Goal: Task Accomplishment & Management: Complete application form

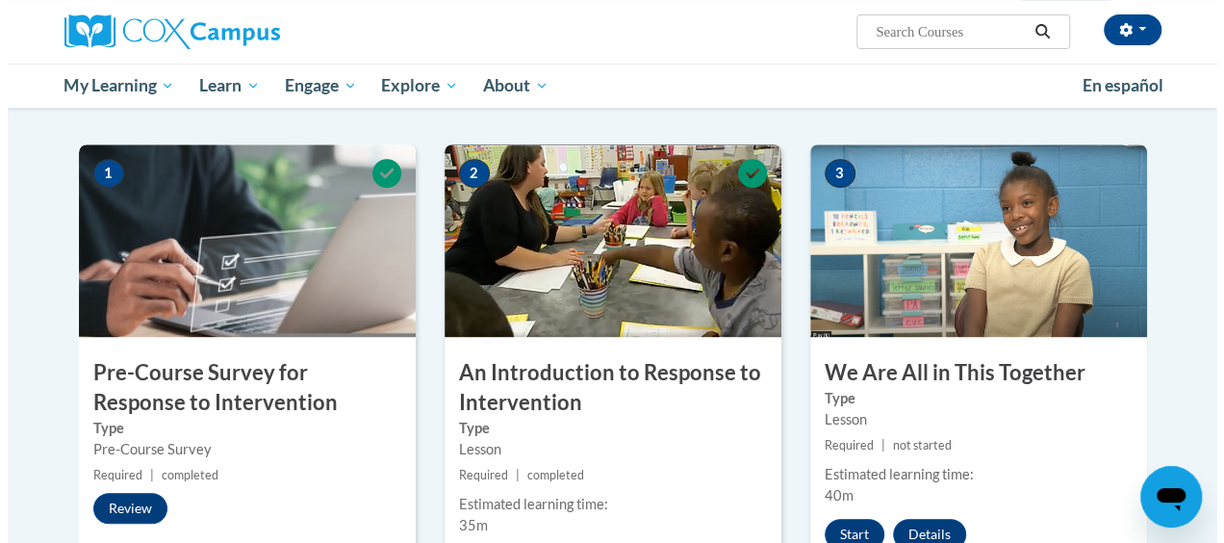
scroll to position [444, 0]
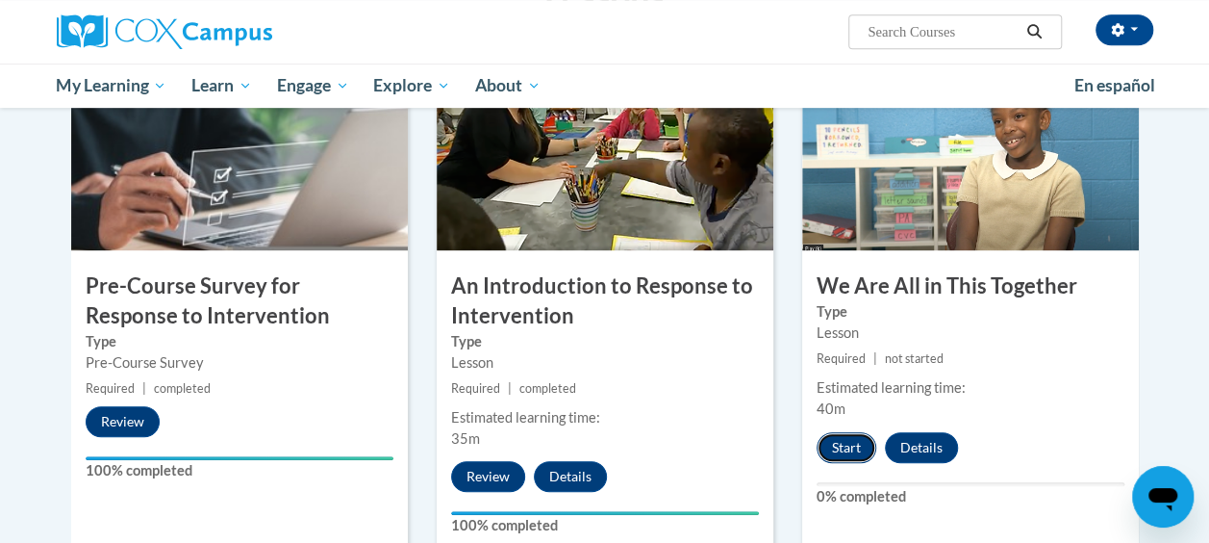
click at [843, 450] on button "Start" at bounding box center [847, 447] width 60 height 31
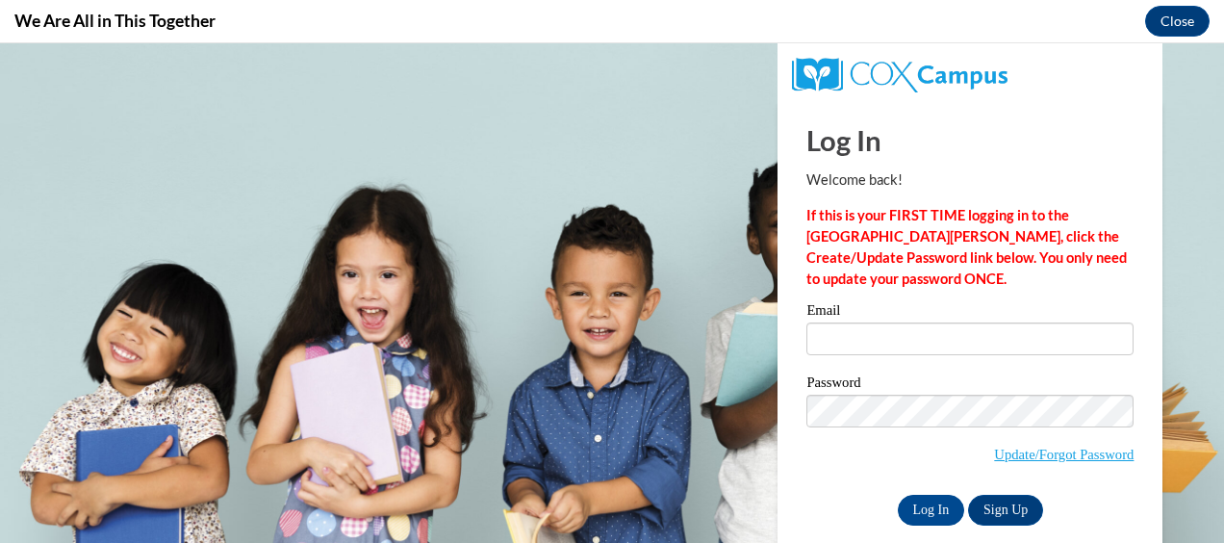
scroll to position [0, 0]
click at [854, 341] on input "Email" at bounding box center [969, 338] width 327 height 33
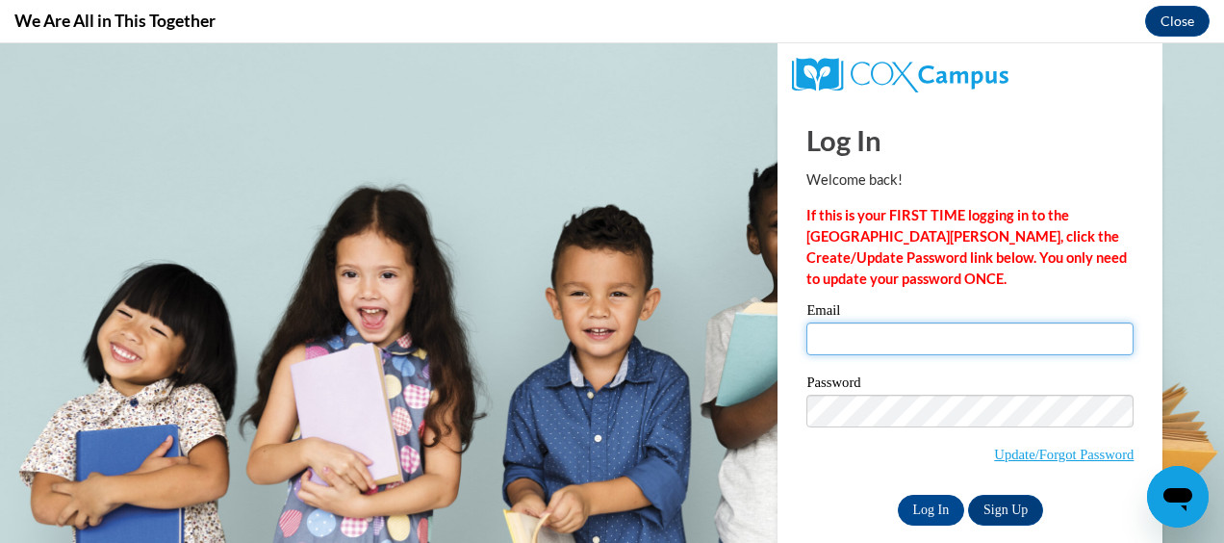
type input "[EMAIL_ADDRESS][DOMAIN_NAME]"
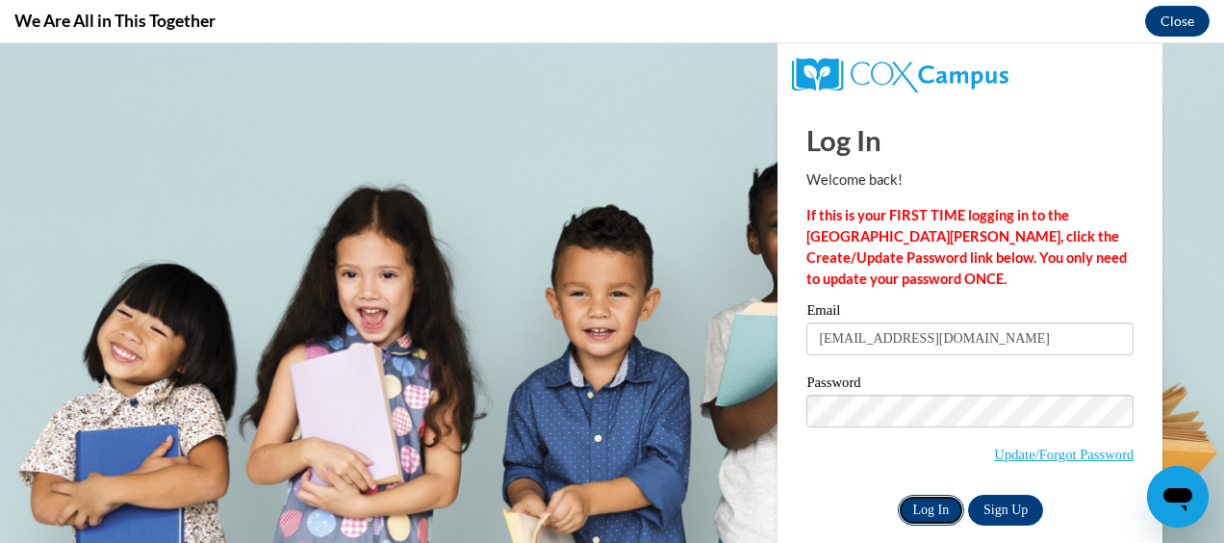
click at [921, 501] on input "Log In" at bounding box center [931, 510] width 67 height 31
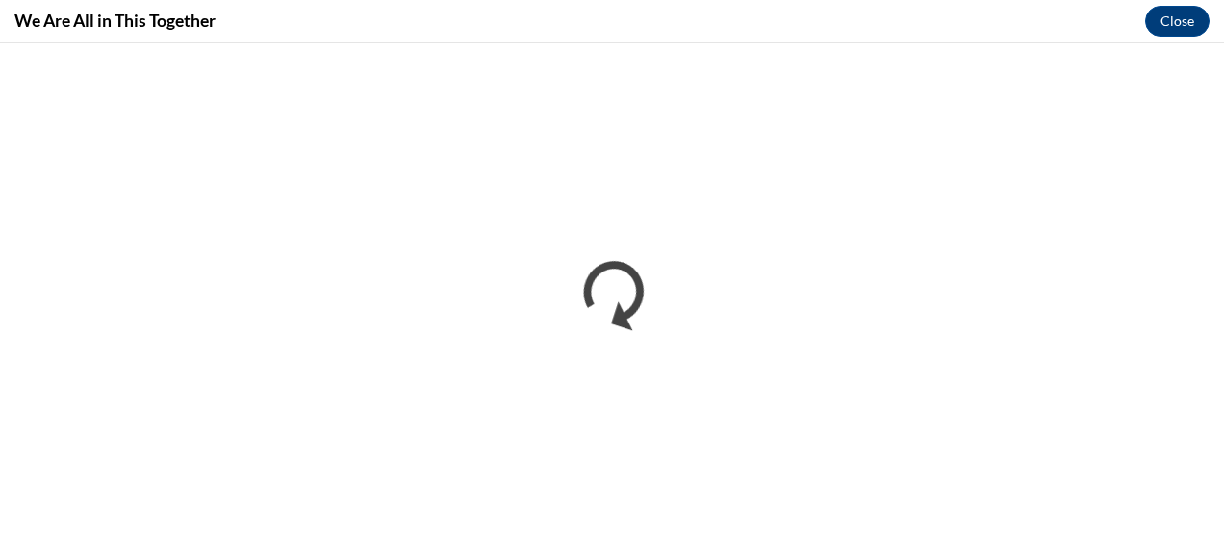
click at [792, 3] on div "We Are All in This Together Close" at bounding box center [612, 21] width 1224 height 43
click at [624, 30] on div "We Are All in This Together Close" at bounding box center [612, 21] width 1224 height 43
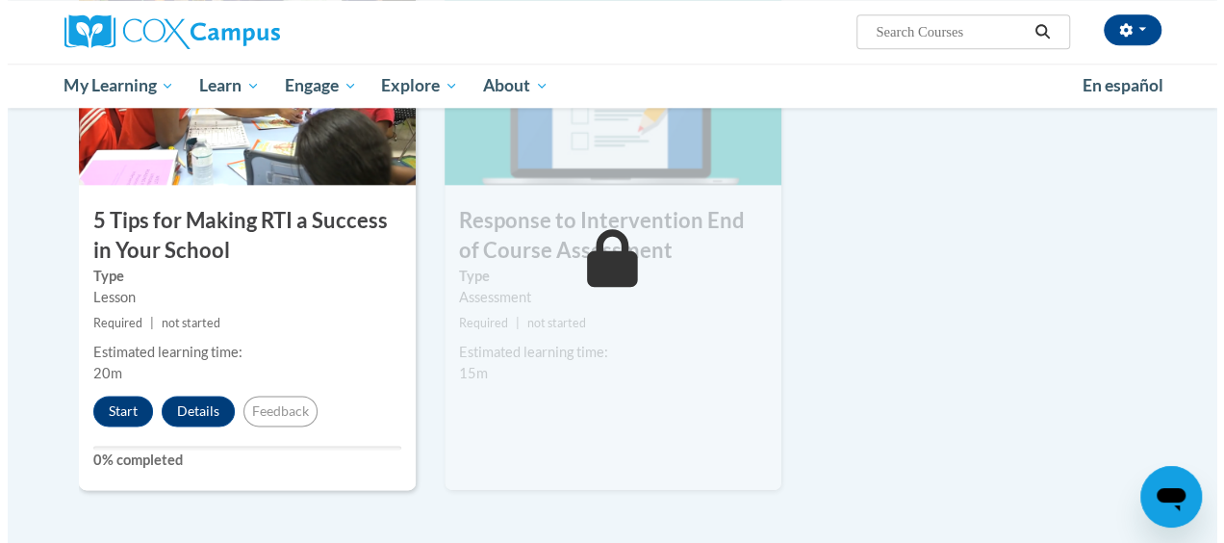
scroll to position [1043, 0]
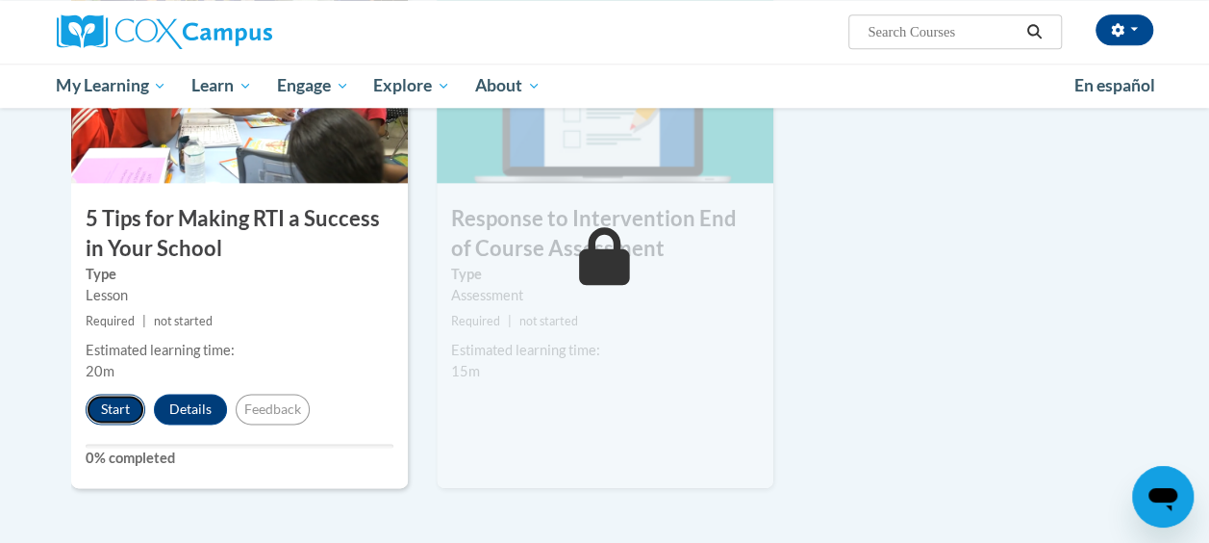
click at [108, 414] on button "Start" at bounding box center [116, 408] width 60 height 31
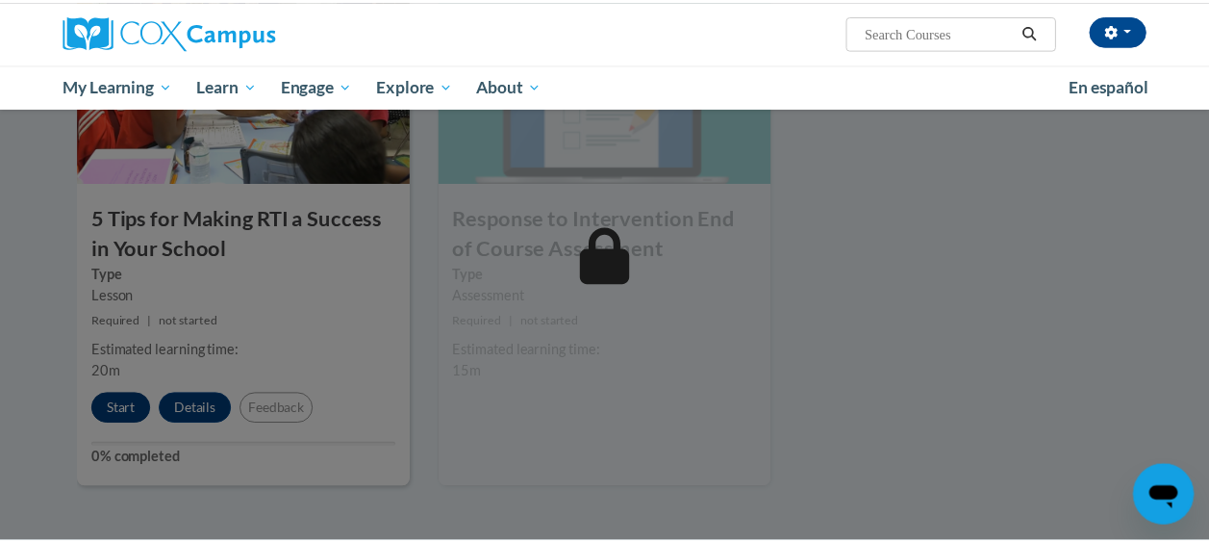
scroll to position [1041, 0]
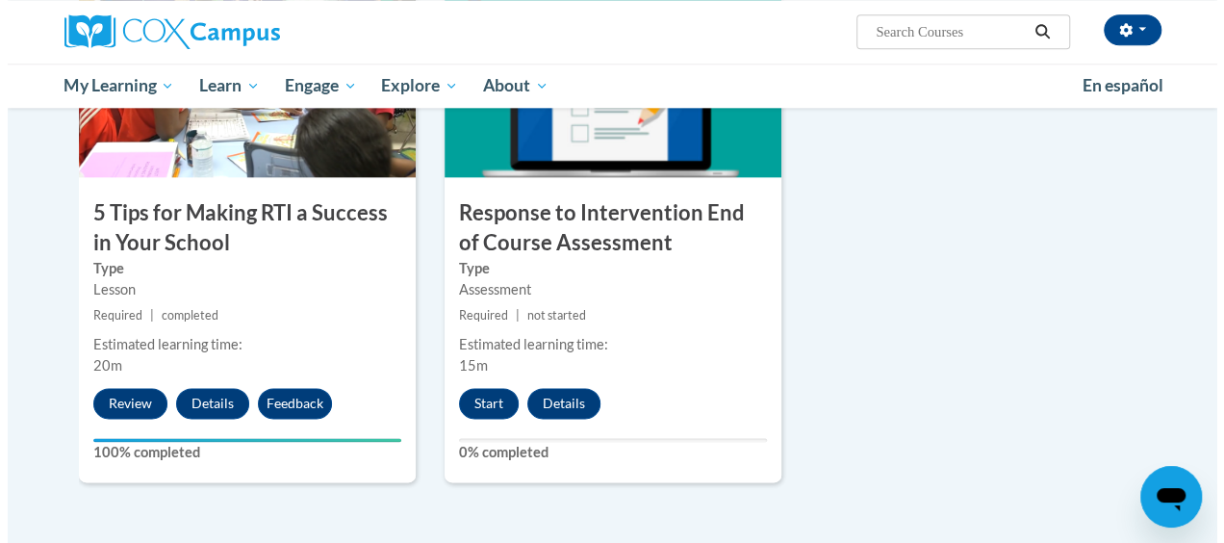
scroll to position [1048, 0]
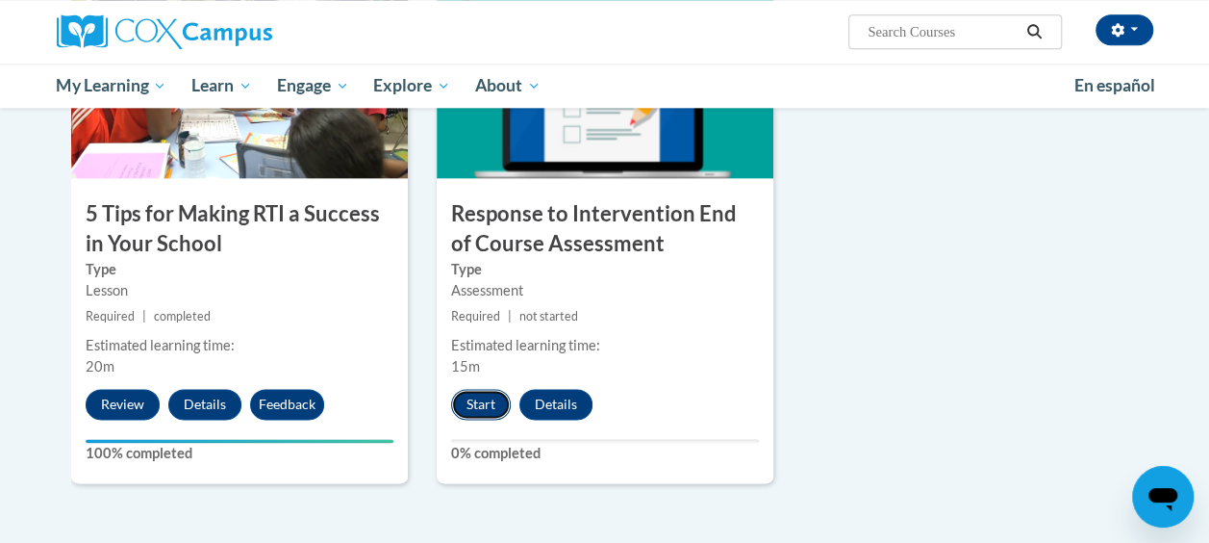
click at [475, 394] on button "Start" at bounding box center [481, 404] width 60 height 31
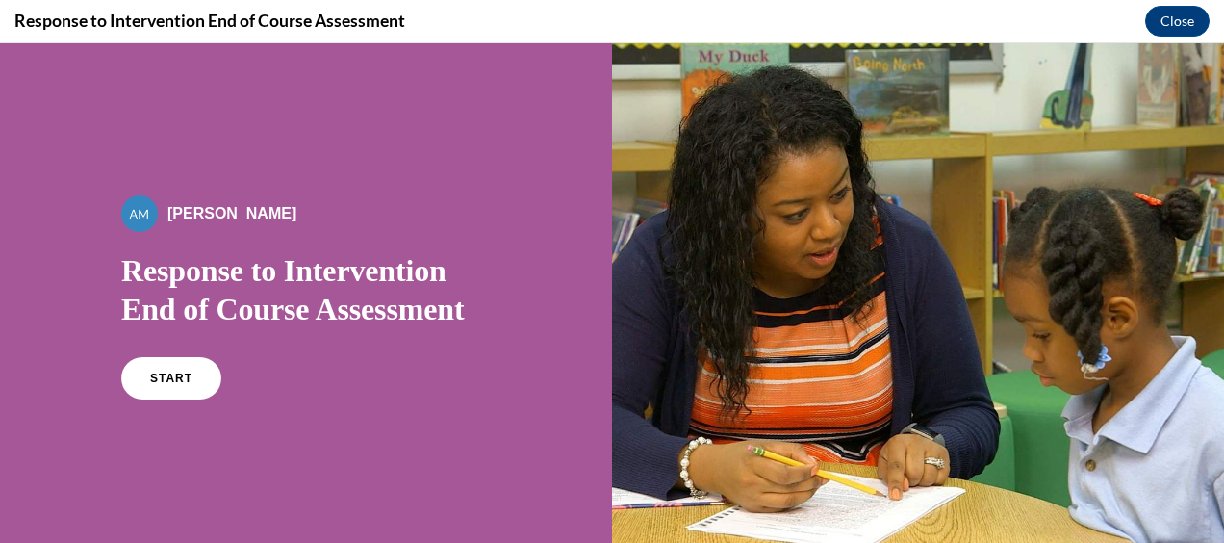
scroll to position [146, 0]
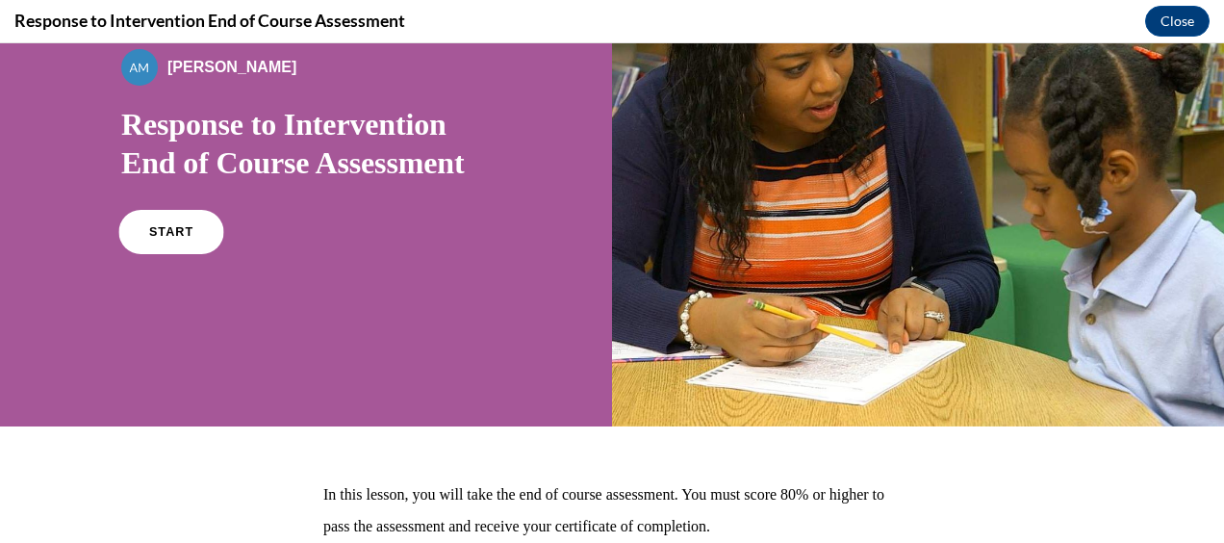
click at [186, 244] on link "START" at bounding box center [170, 232] width 105 height 44
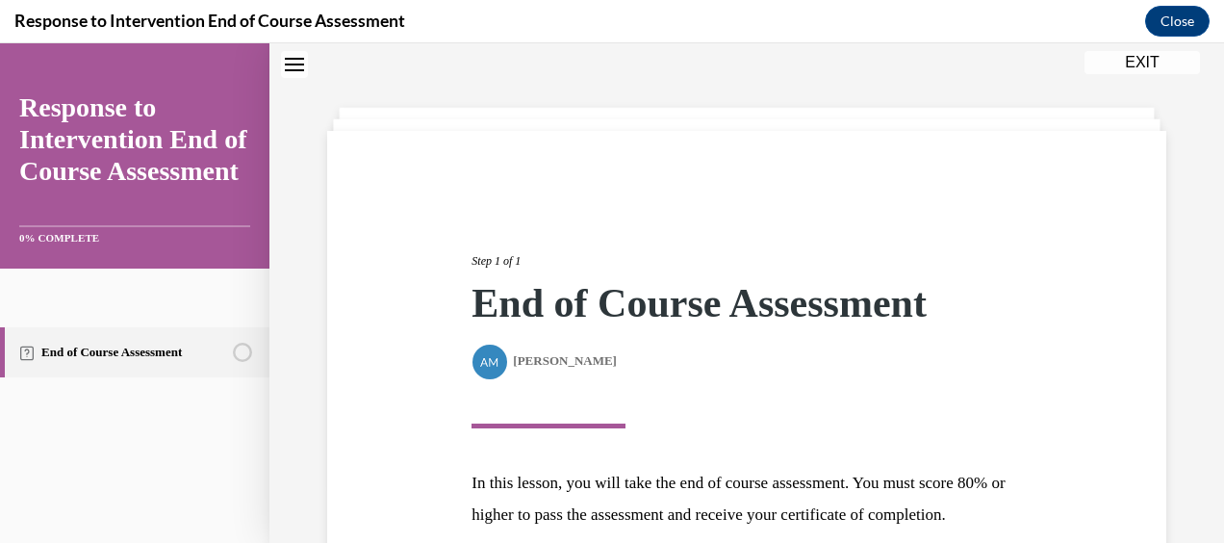
scroll to position [269, 0]
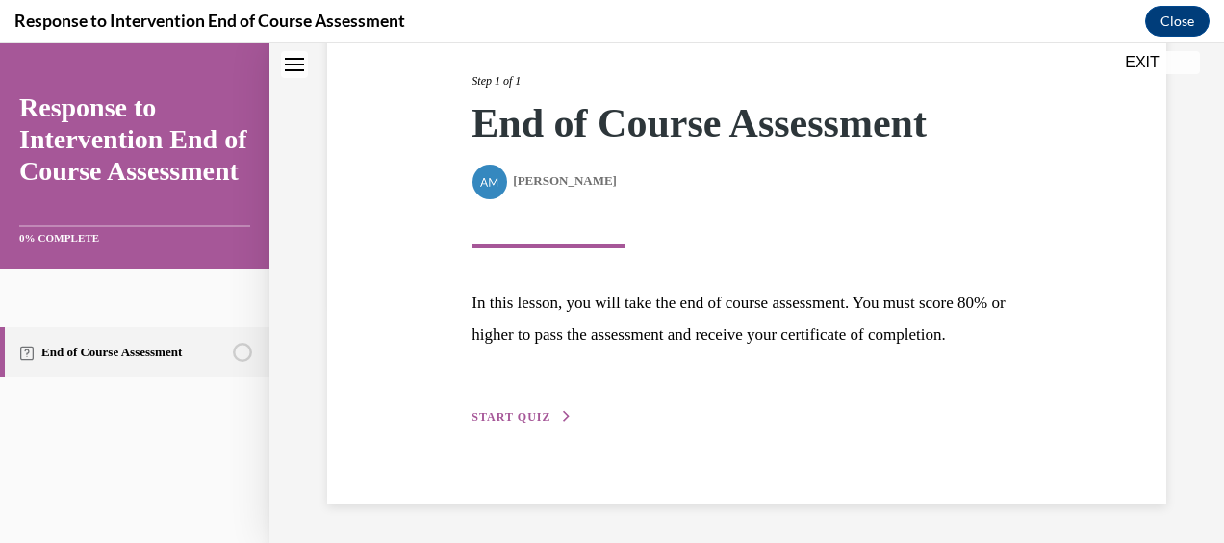
click at [546, 410] on button "START QUIZ" at bounding box center [521, 416] width 100 height 17
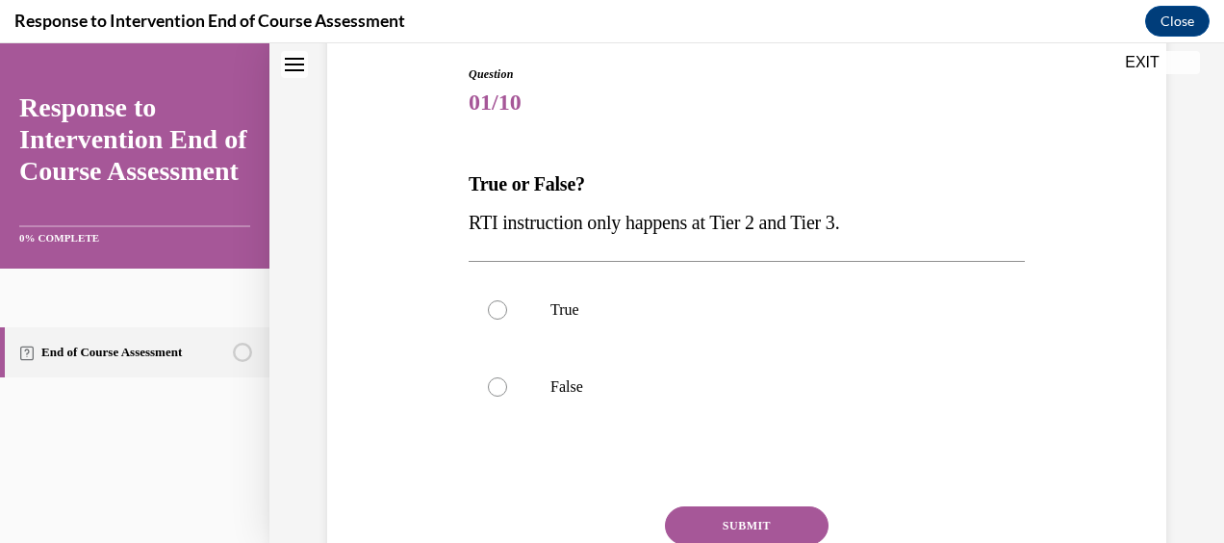
scroll to position [203, 0]
click at [579, 385] on p "False" at bounding box center [763, 385] width 426 height 19
click at [507, 385] on input "False" at bounding box center [497, 385] width 19 height 19
radio input "true"
click at [752, 516] on button "SUBMIT" at bounding box center [747, 524] width 164 height 38
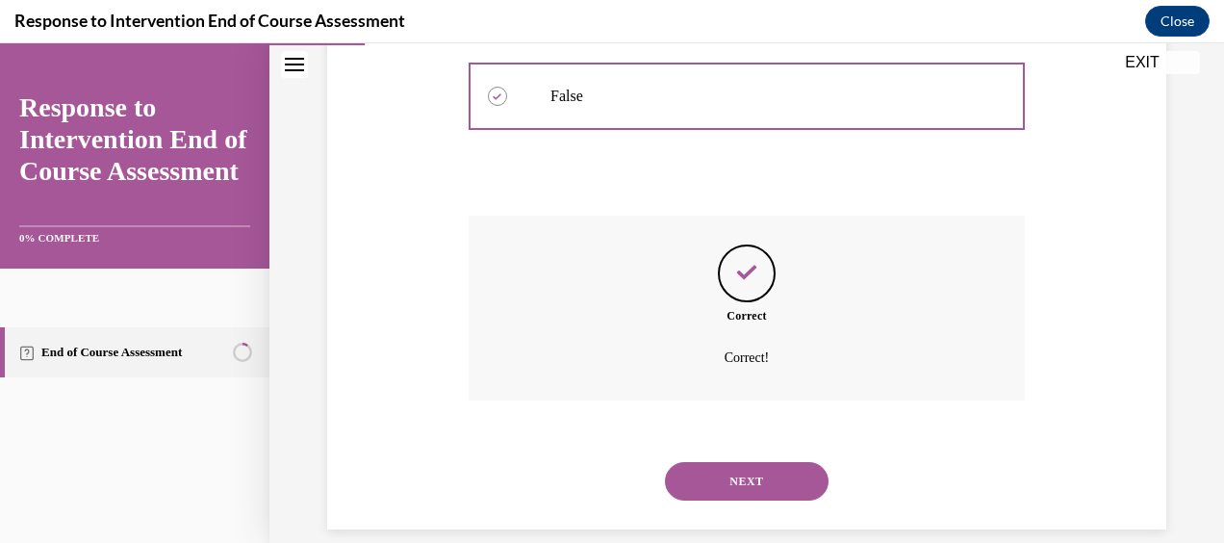
scroll to position [517, 0]
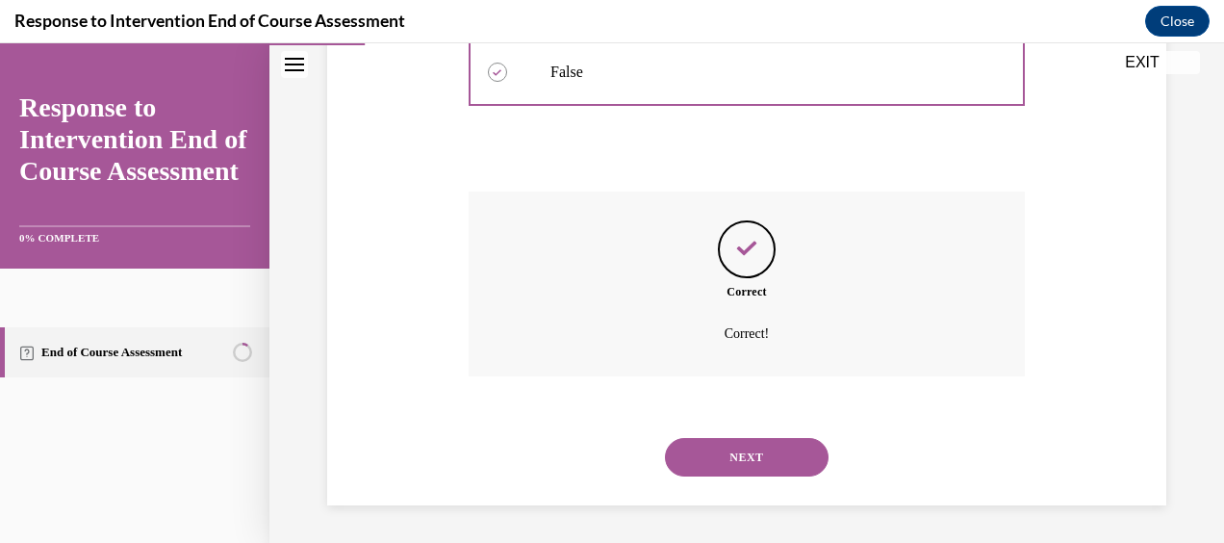
click at [747, 444] on button "NEXT" at bounding box center [747, 457] width 164 height 38
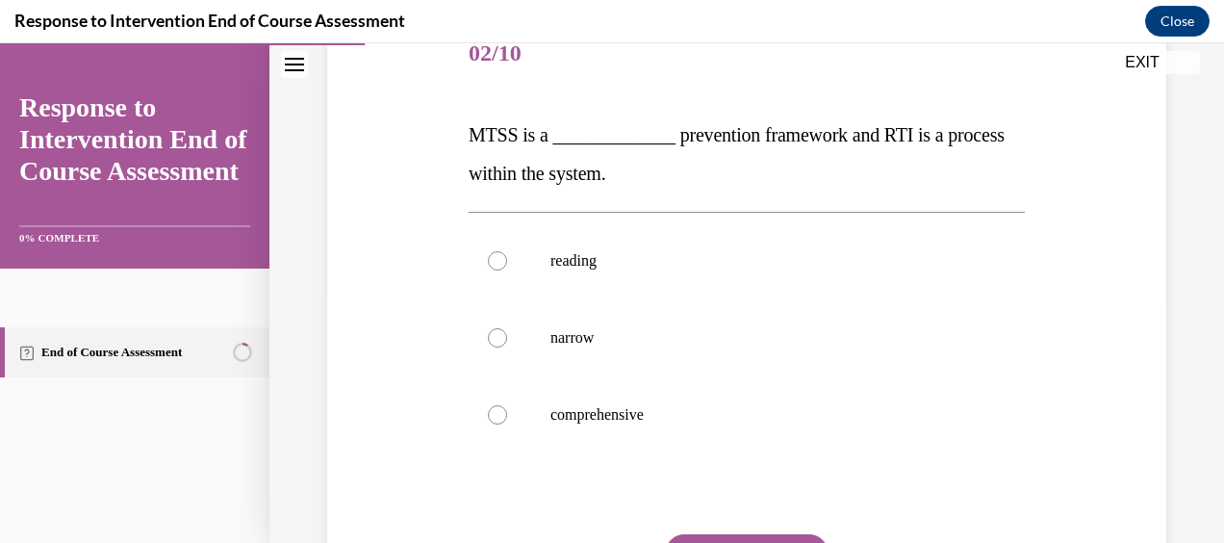
scroll to position [344, 0]
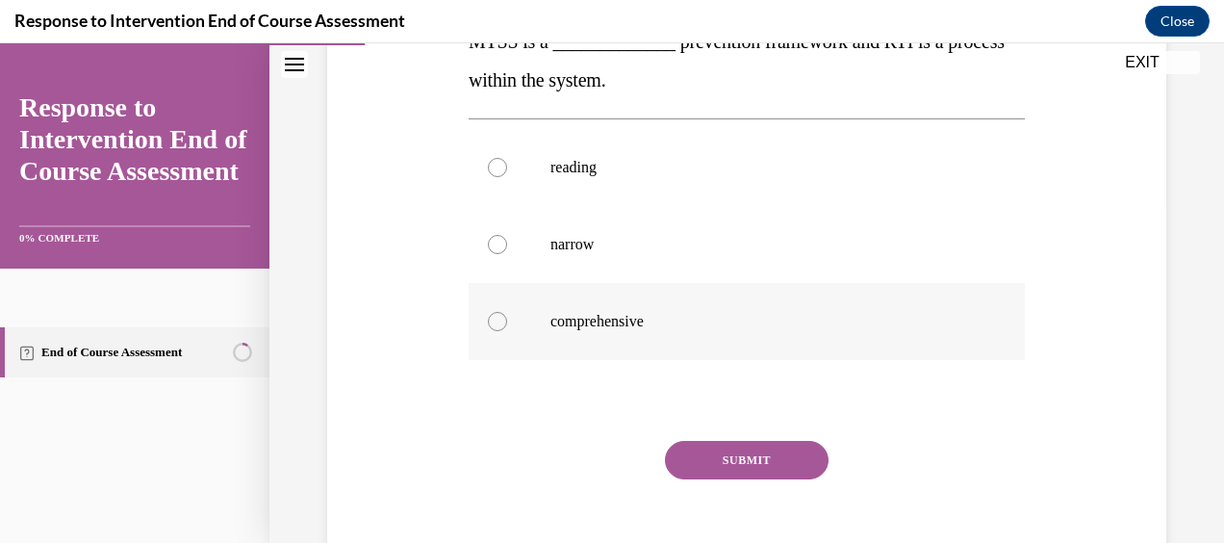
click at [648, 298] on label "comprehensive" at bounding box center [747, 321] width 556 height 77
click at [507, 312] on input "comprehensive" at bounding box center [497, 321] width 19 height 19
radio input "true"
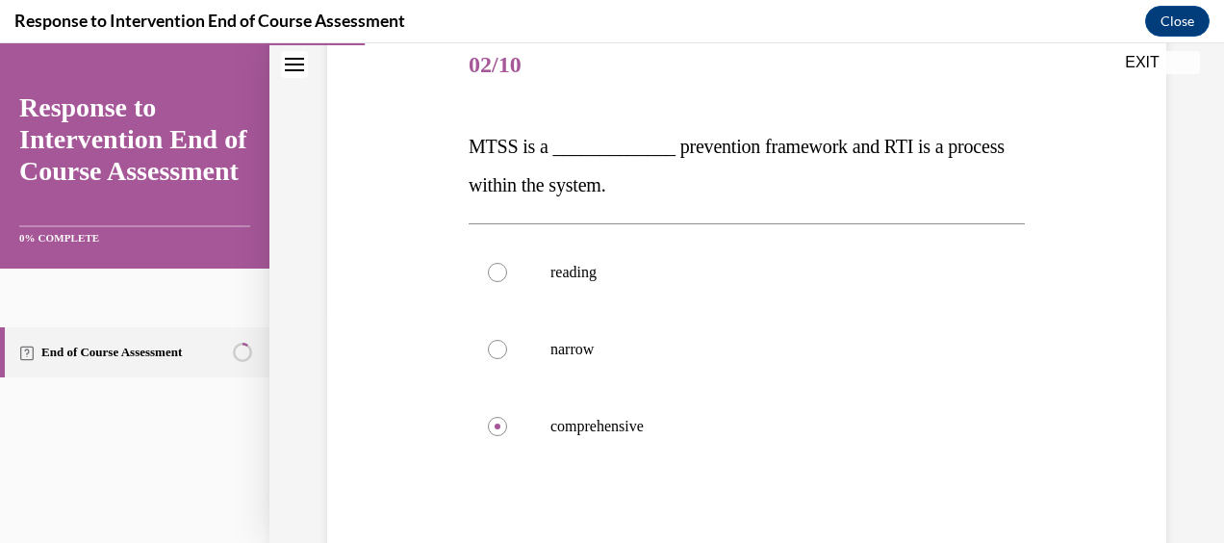
scroll to position [239, 0]
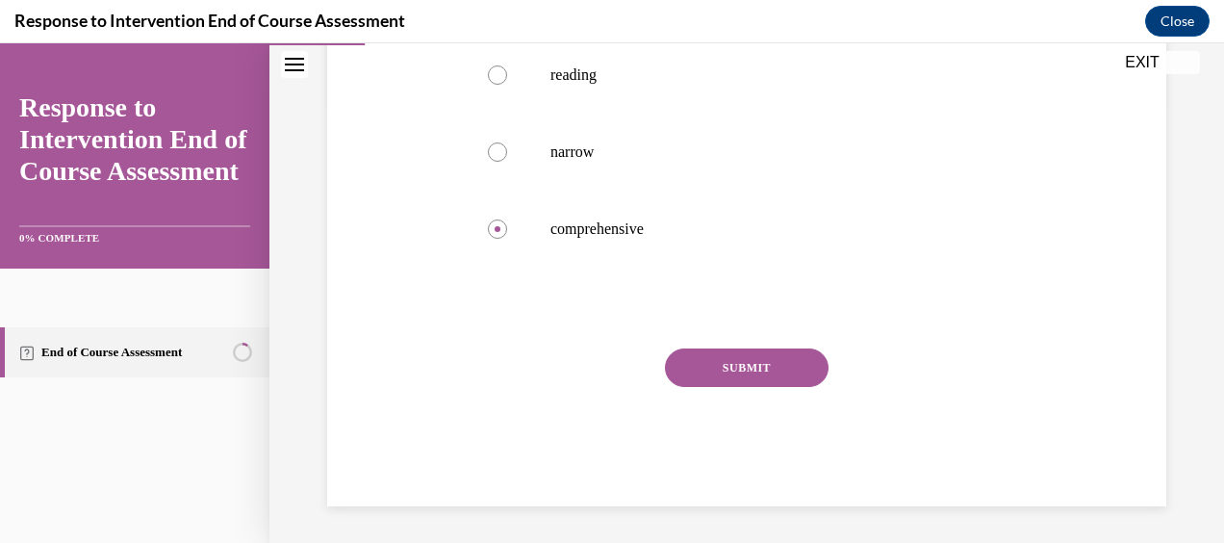
click at [757, 370] on button "SUBMIT" at bounding box center [747, 367] width 164 height 38
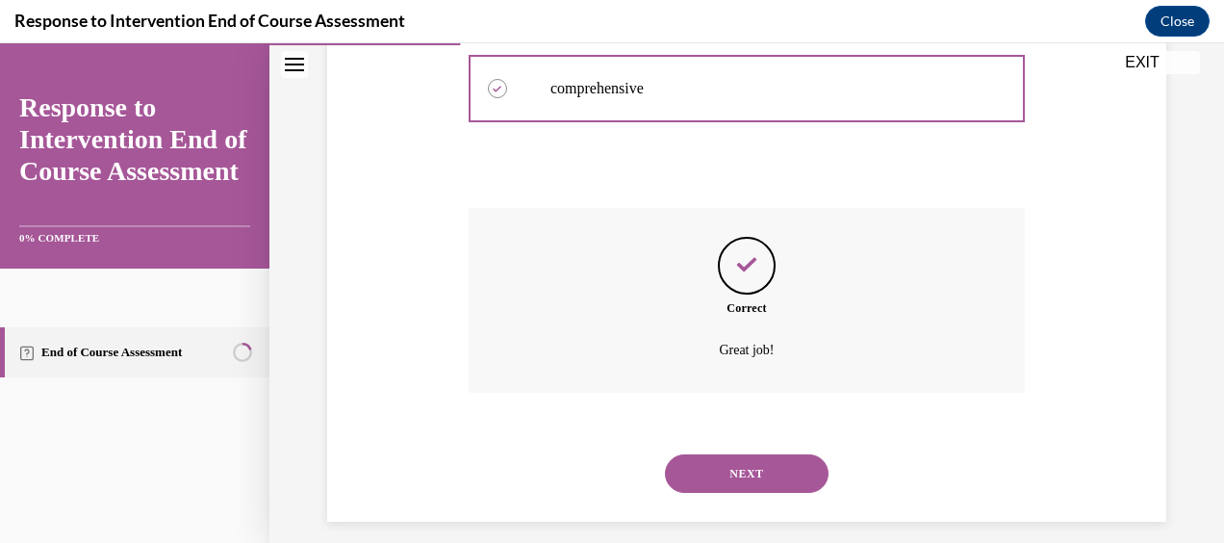
scroll to position [594, 0]
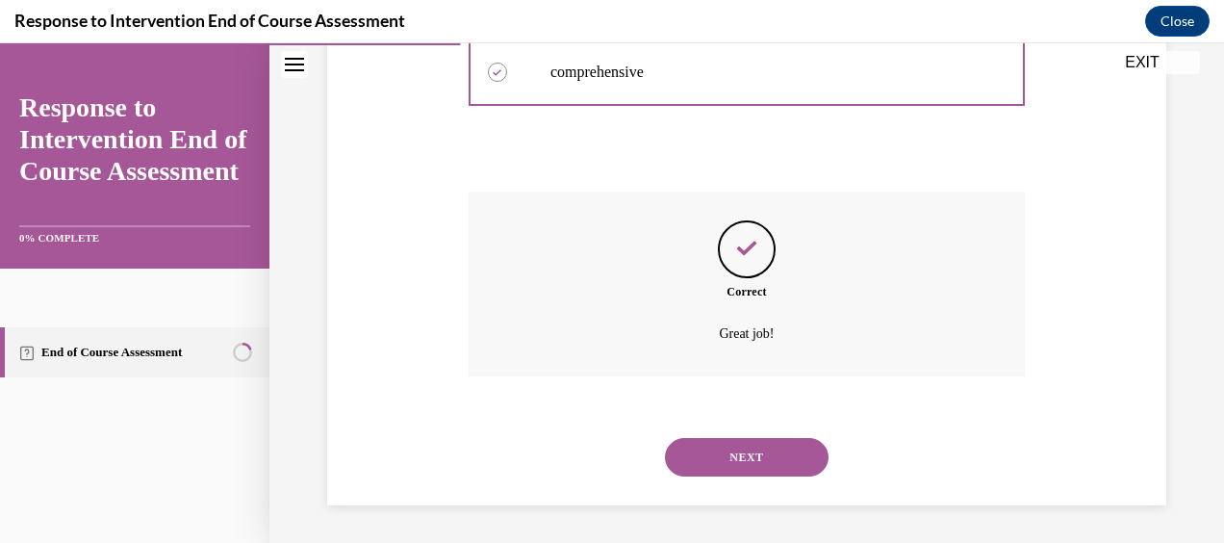
click at [762, 460] on button "NEXT" at bounding box center [747, 457] width 164 height 38
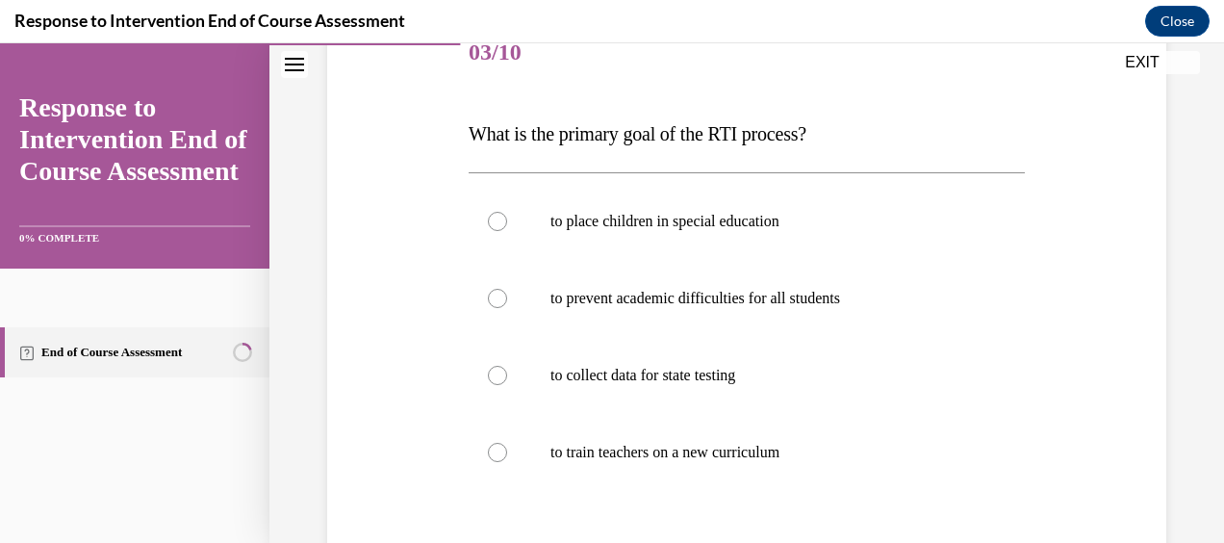
scroll to position [334, 0]
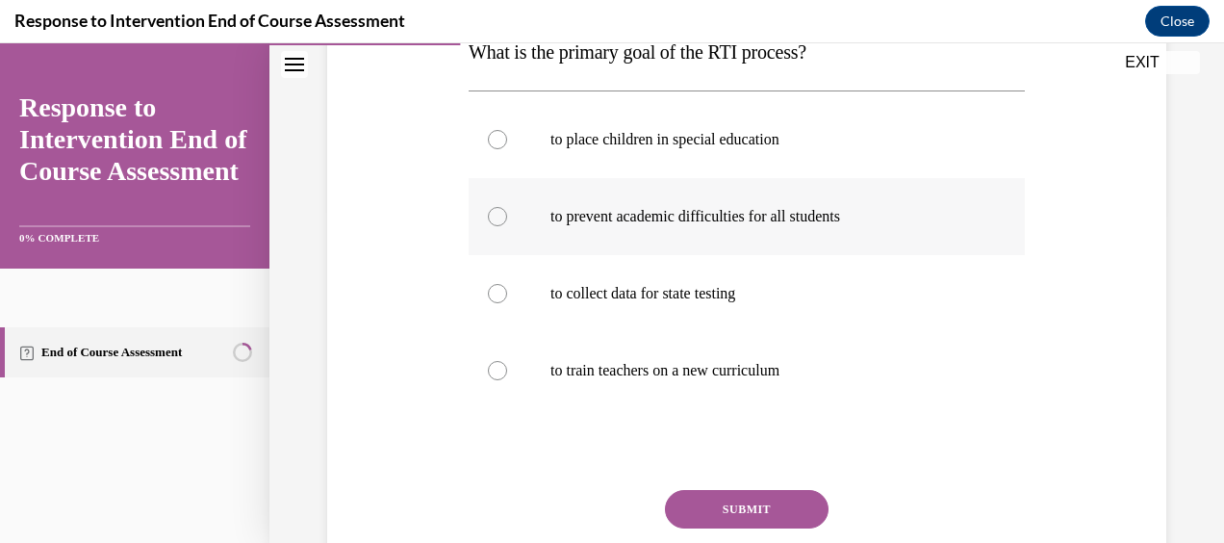
click at [837, 208] on p "to prevent academic difficulties for all students" at bounding box center [763, 216] width 426 height 19
click at [507, 208] on input "to prevent academic difficulties for all students" at bounding box center [497, 216] width 19 height 19
radio input "true"
click at [734, 518] on button "SUBMIT" at bounding box center [747, 509] width 164 height 38
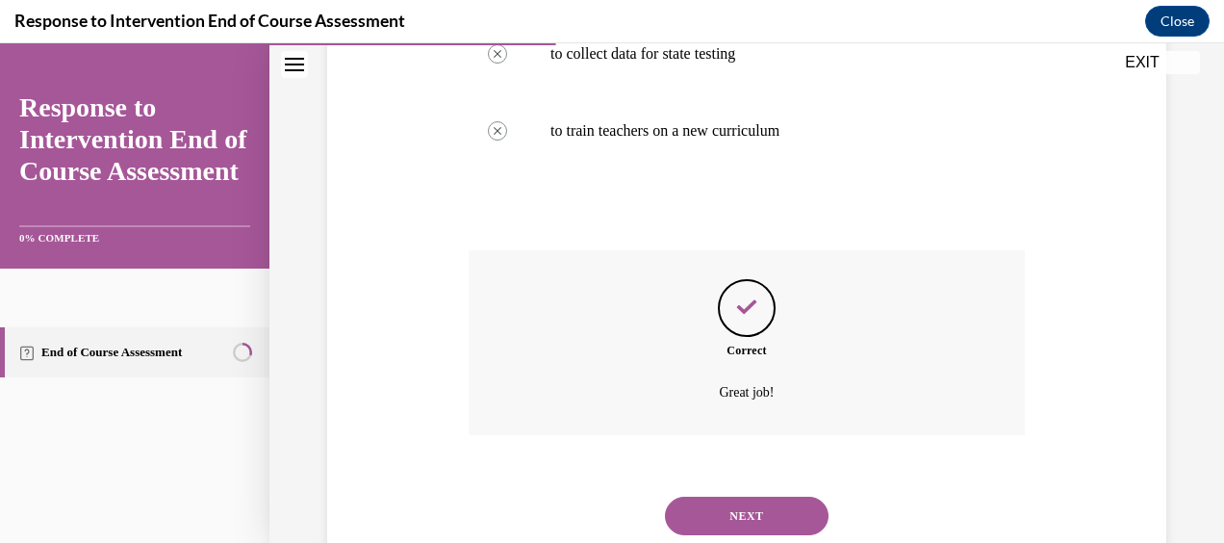
scroll to position [632, 0]
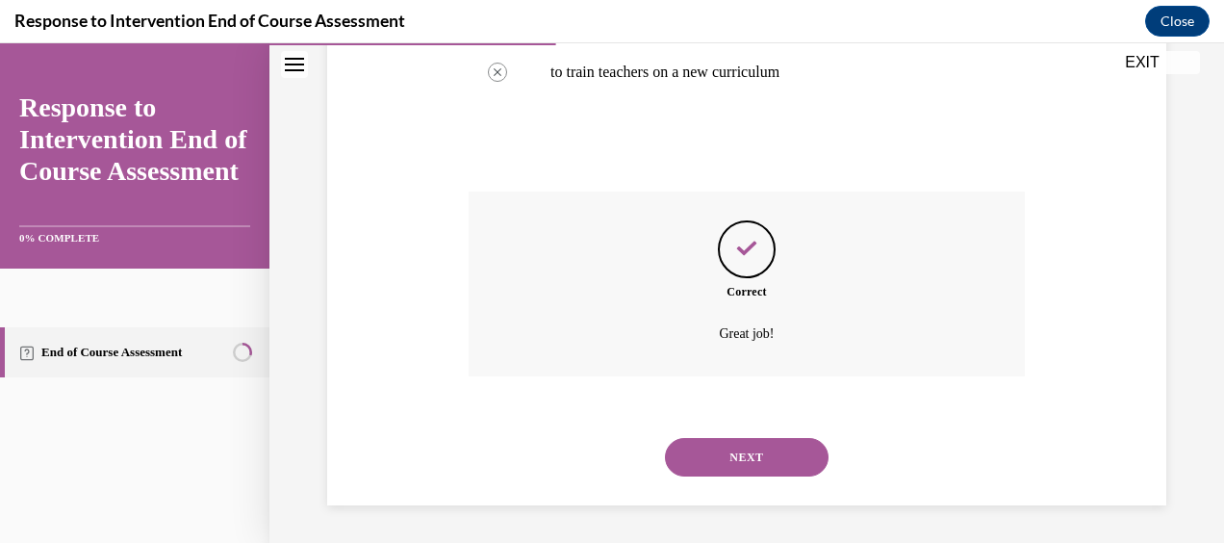
click at [790, 454] on button "NEXT" at bounding box center [747, 457] width 164 height 38
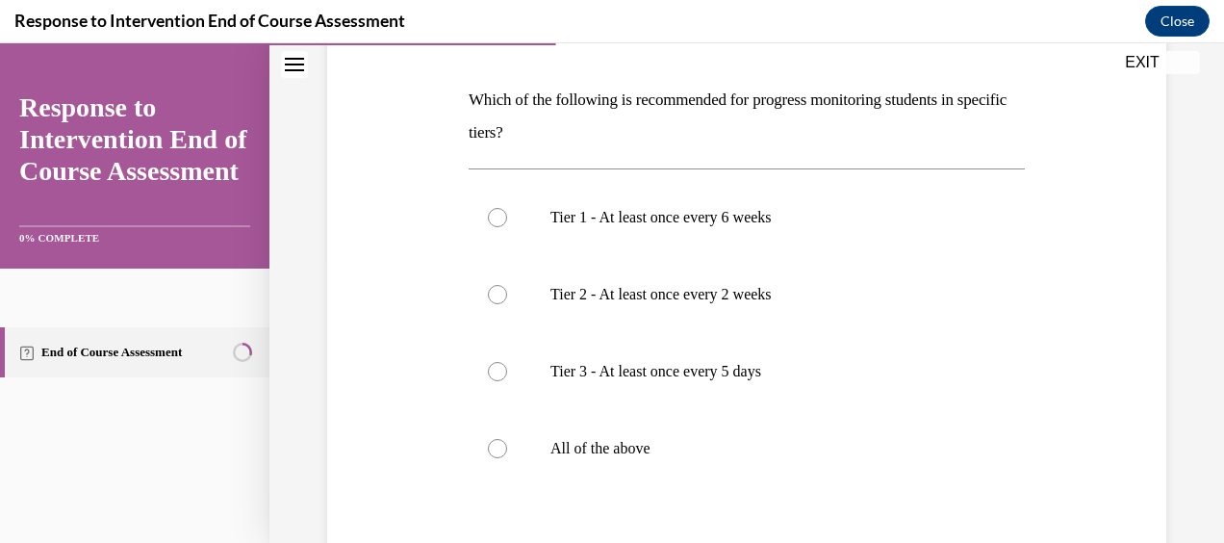
scroll to position [284, 0]
click at [643, 446] on p "All of the above" at bounding box center [763, 447] width 426 height 19
click at [507, 446] on input "All of the above" at bounding box center [497, 447] width 19 height 19
radio input "true"
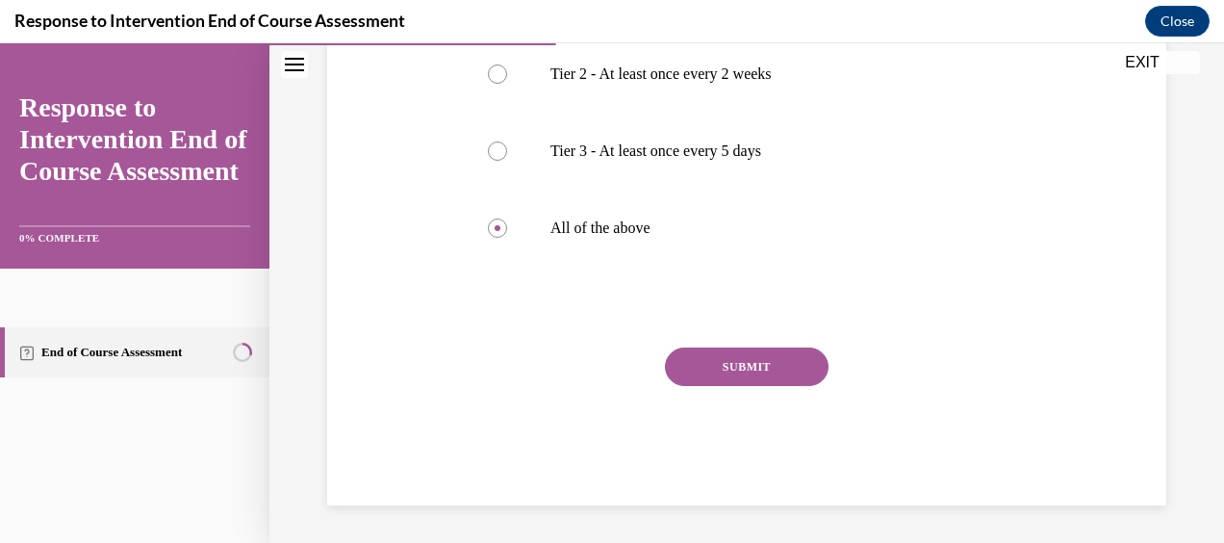
click at [706, 369] on button "SUBMIT" at bounding box center [747, 366] width 164 height 38
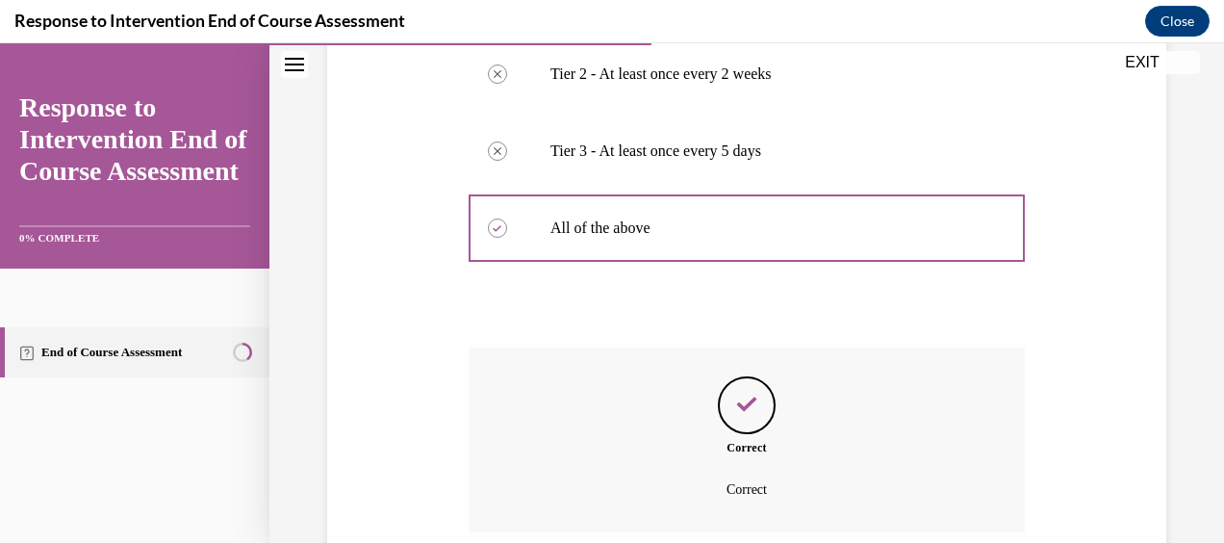
scroll to position [659, 0]
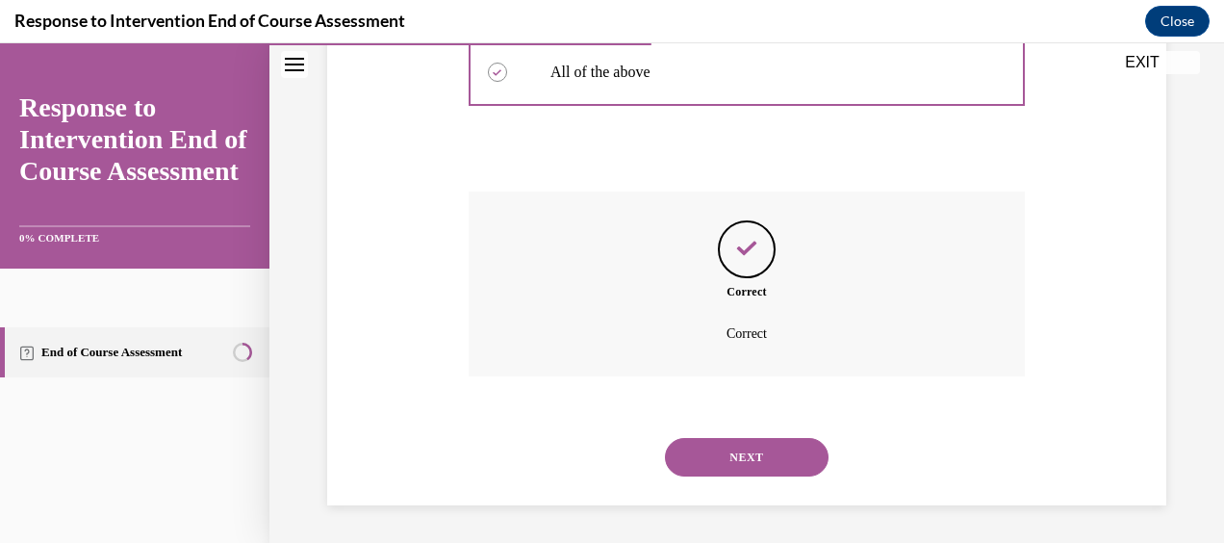
click at [737, 455] on button "NEXT" at bounding box center [747, 457] width 164 height 38
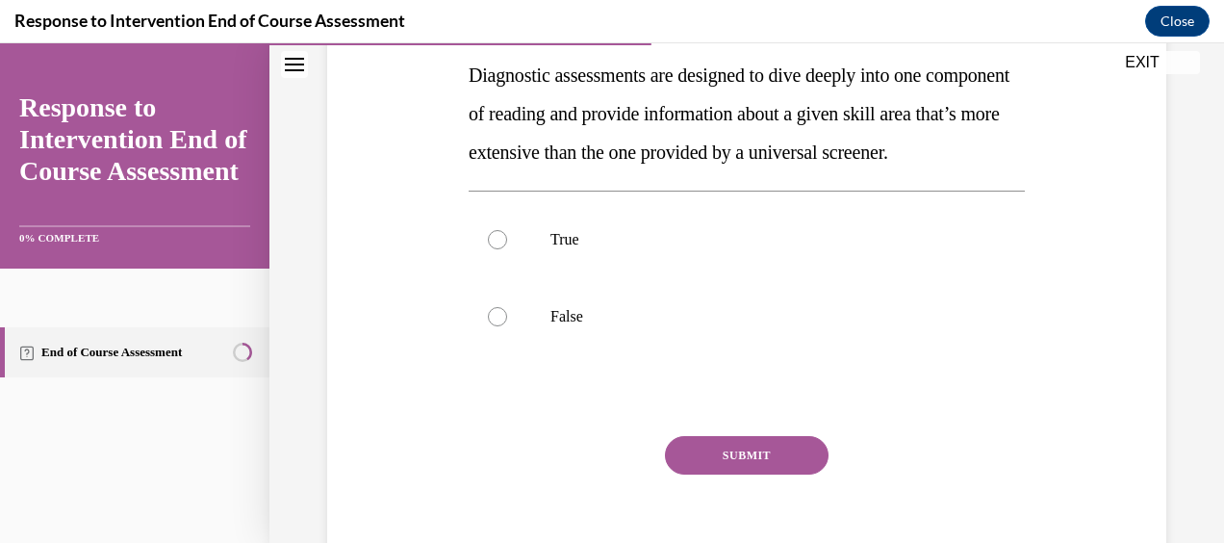
scroll to position [325, 0]
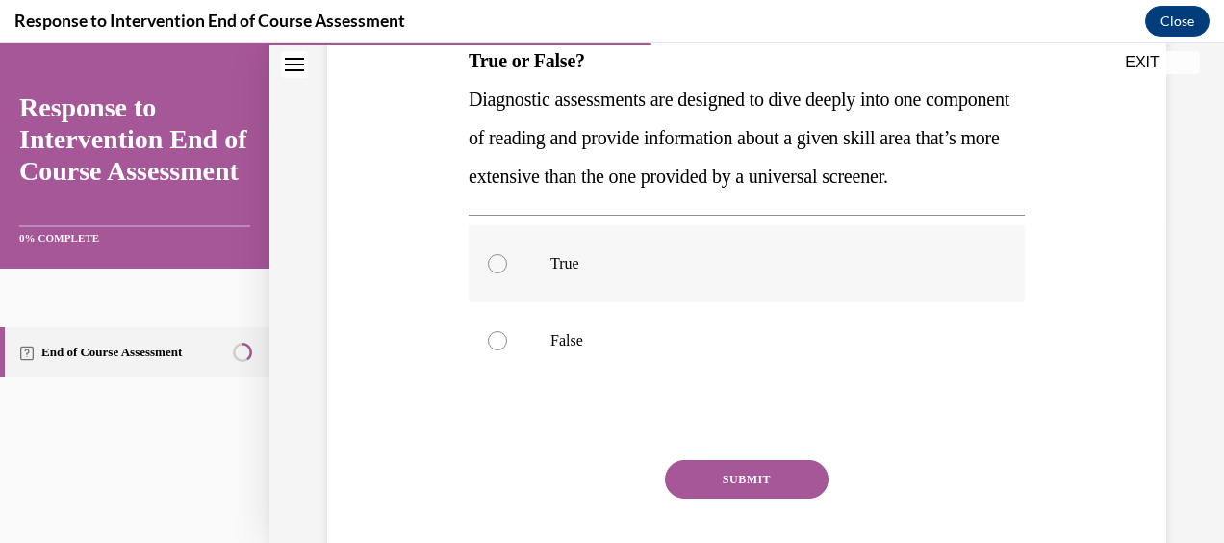
click at [557, 302] on label "True" at bounding box center [747, 263] width 556 height 77
click at [507, 273] on input "True" at bounding box center [497, 263] width 19 height 19
radio input "true"
click at [764, 498] on button "SUBMIT" at bounding box center [747, 479] width 164 height 38
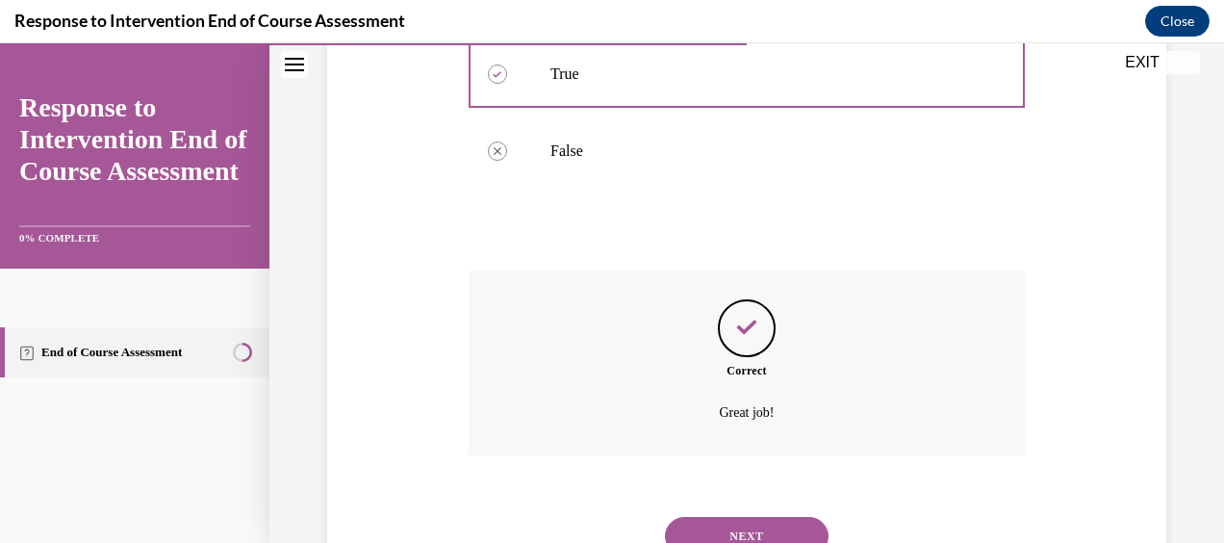
scroll to position [632, 0]
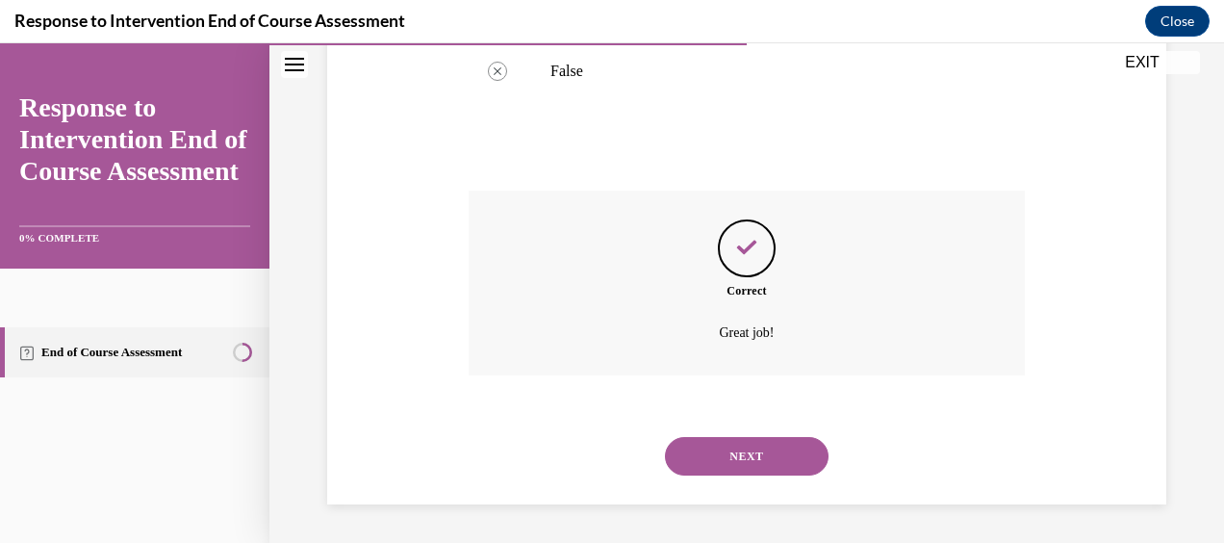
click at [759, 471] on button "NEXT" at bounding box center [747, 456] width 164 height 38
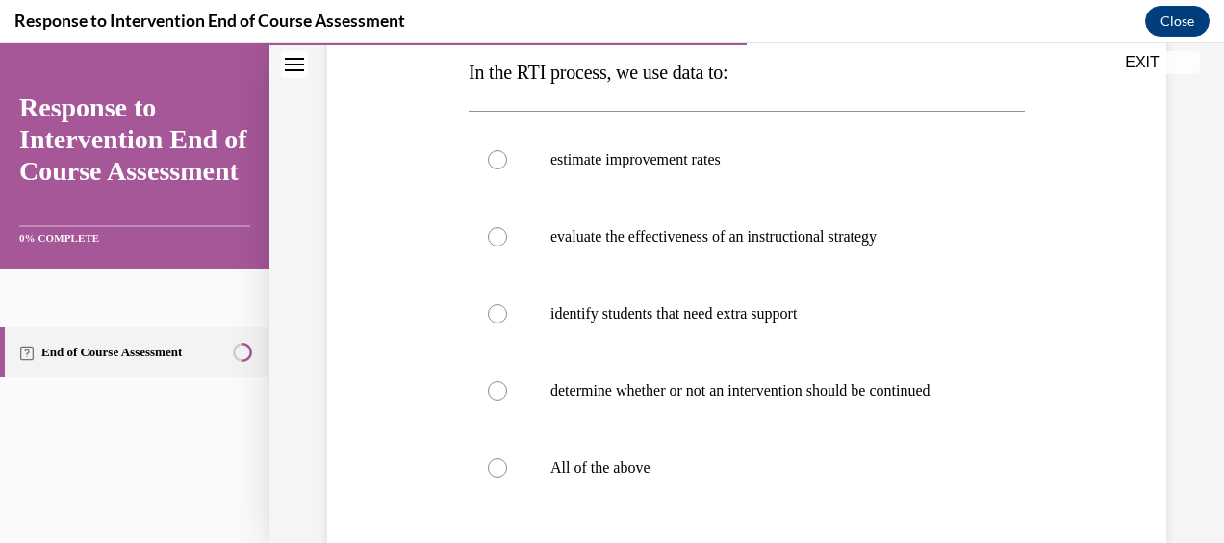
scroll to position [315, 0]
click at [805, 476] on p "All of the above" at bounding box center [763, 466] width 426 height 19
click at [507, 476] on input "All of the above" at bounding box center [497, 466] width 19 height 19
radio input "true"
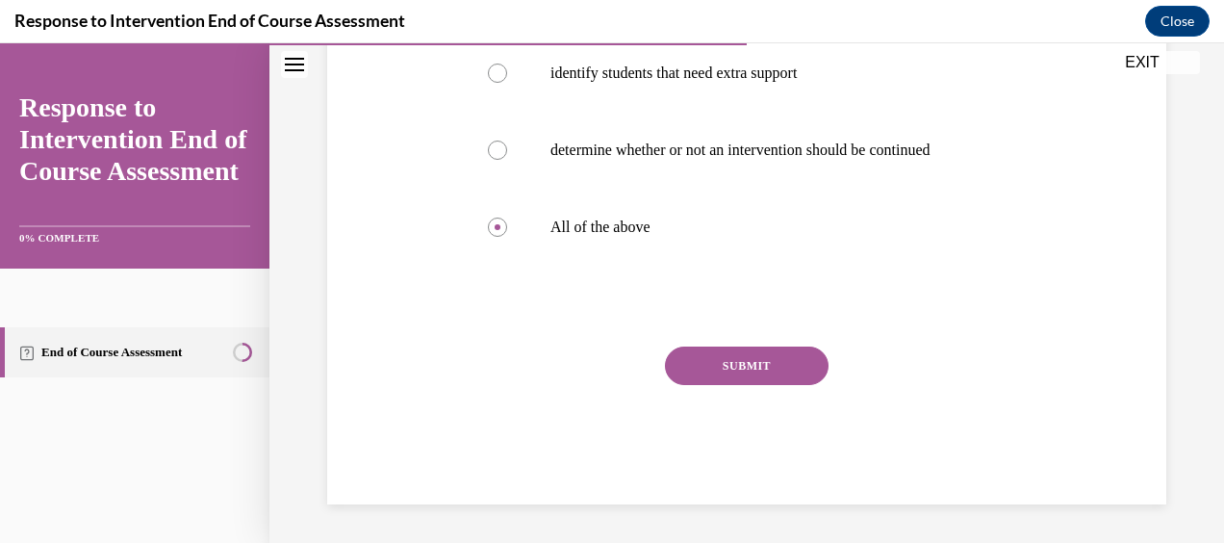
click at [727, 366] on button "SUBMIT" at bounding box center [747, 365] width 164 height 38
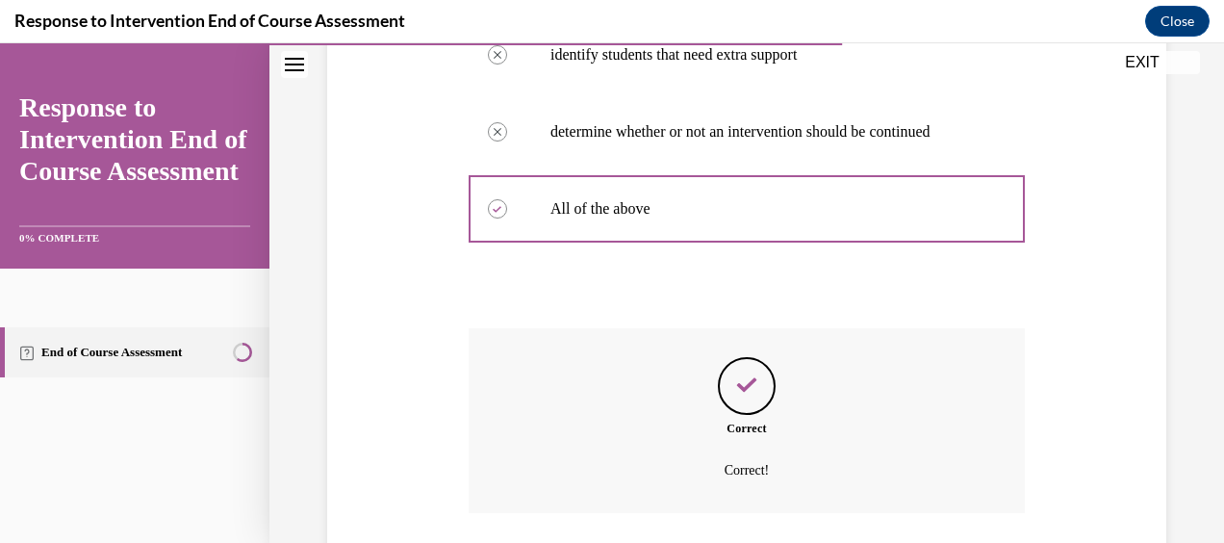
scroll to position [728, 0]
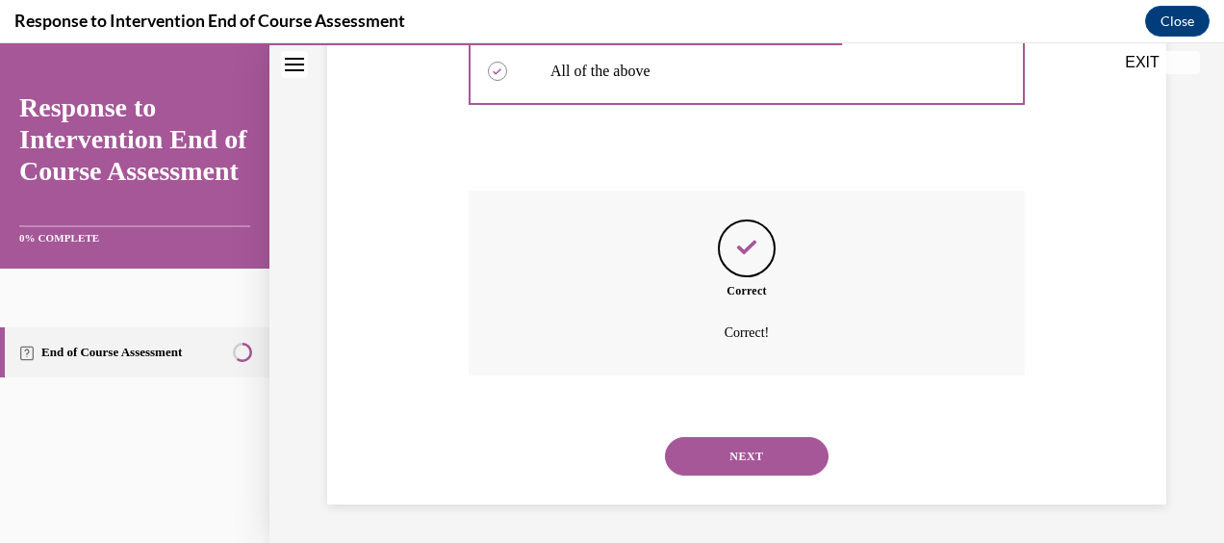
click at [737, 465] on button "NEXT" at bounding box center [747, 456] width 164 height 38
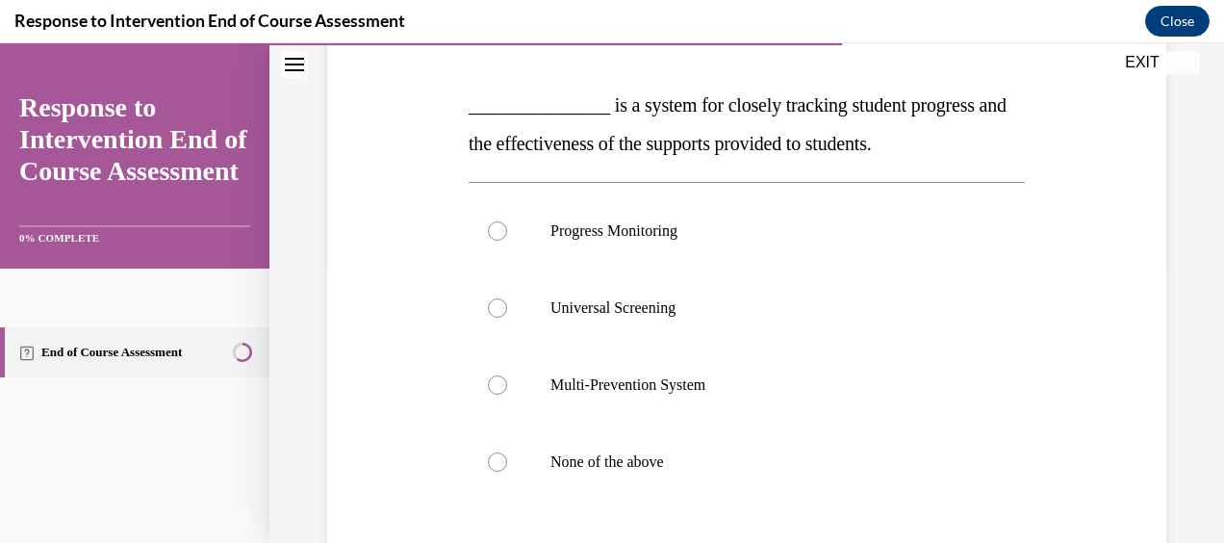
scroll to position [283, 0]
click at [824, 355] on label "Multi-Prevention System" at bounding box center [747, 382] width 556 height 77
click at [507, 373] on input "Multi-Prevention System" at bounding box center [497, 382] width 19 height 19
radio input "true"
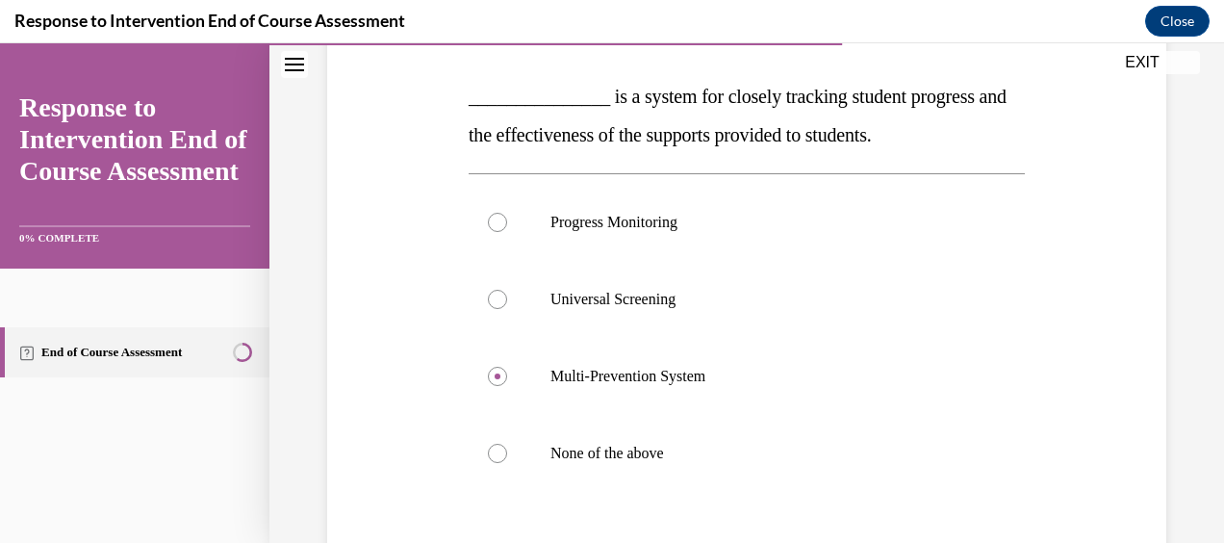
scroll to position [291, 0]
click at [807, 244] on label "Progress Monitoring" at bounding box center [747, 221] width 556 height 77
click at [507, 231] on input "Progress Monitoring" at bounding box center [497, 221] width 19 height 19
radio input "true"
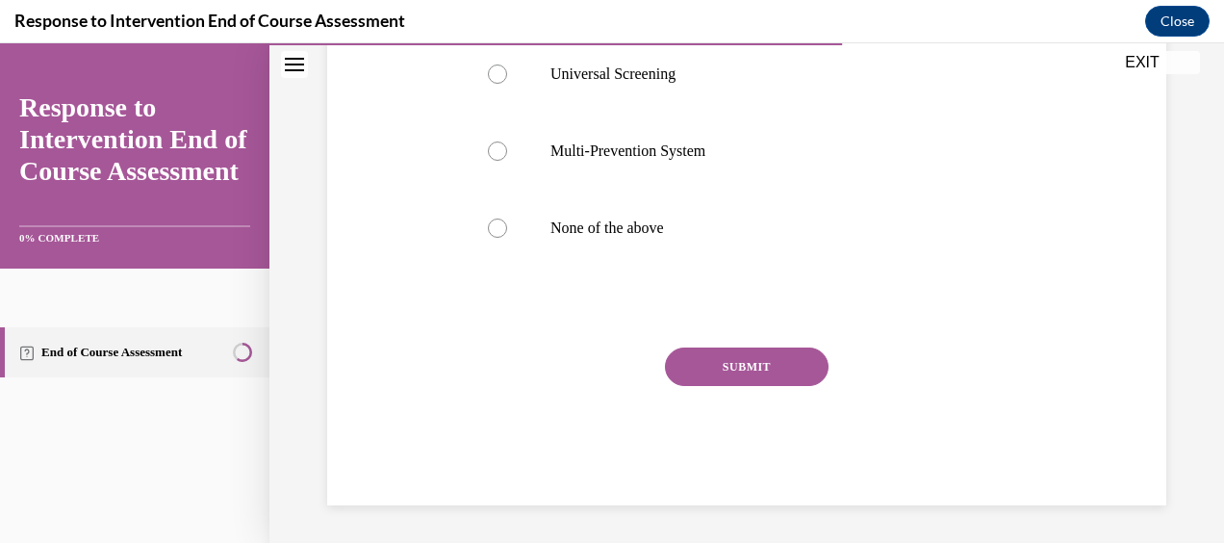
click at [722, 369] on button "SUBMIT" at bounding box center [747, 366] width 164 height 38
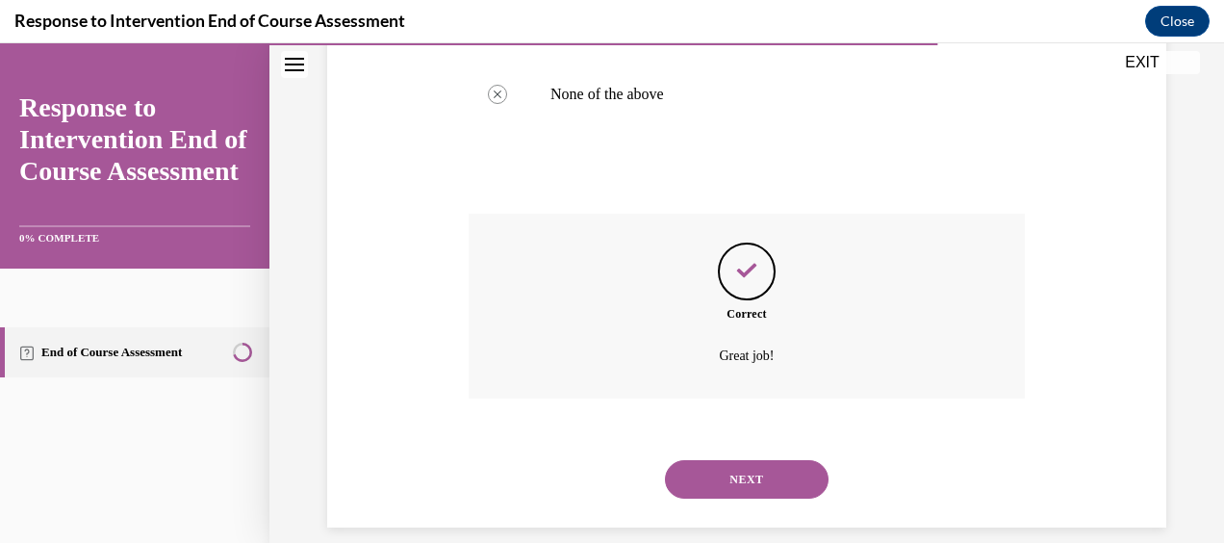
scroll to position [671, 0]
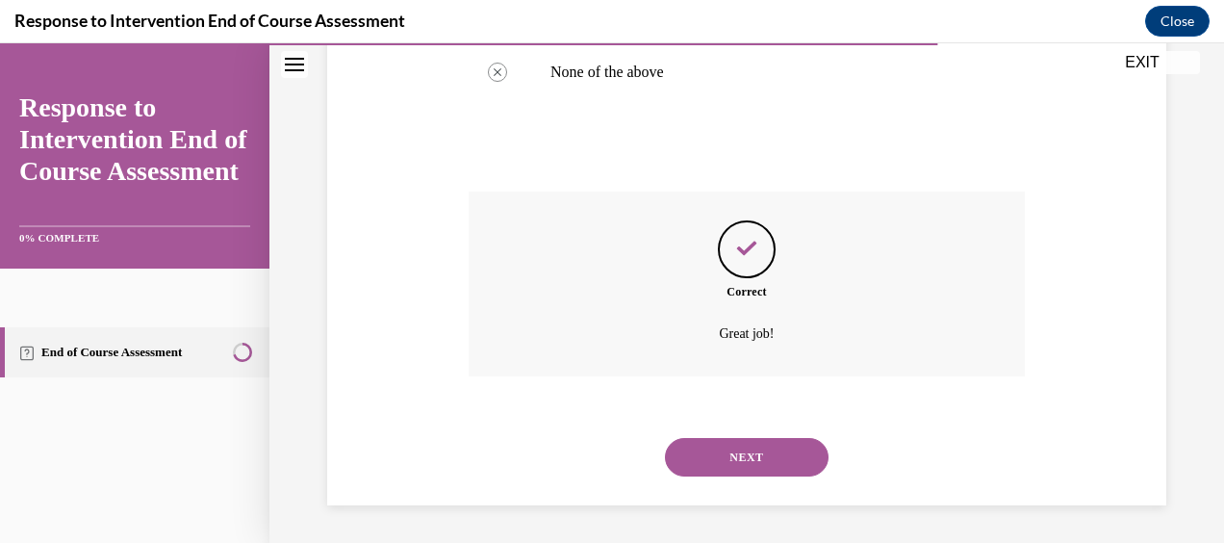
click at [735, 458] on button "NEXT" at bounding box center [747, 457] width 164 height 38
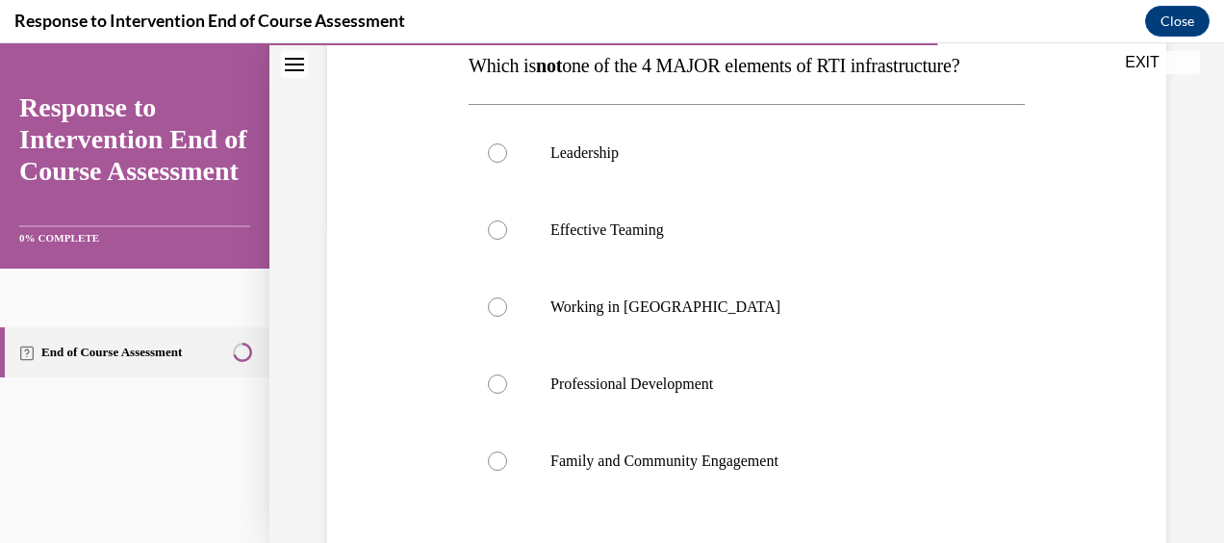
scroll to position [321, 0]
click at [799, 292] on label "Working in Silos" at bounding box center [747, 305] width 556 height 77
click at [507, 296] on input "Working in Silos" at bounding box center [497, 305] width 19 height 19
radio input "true"
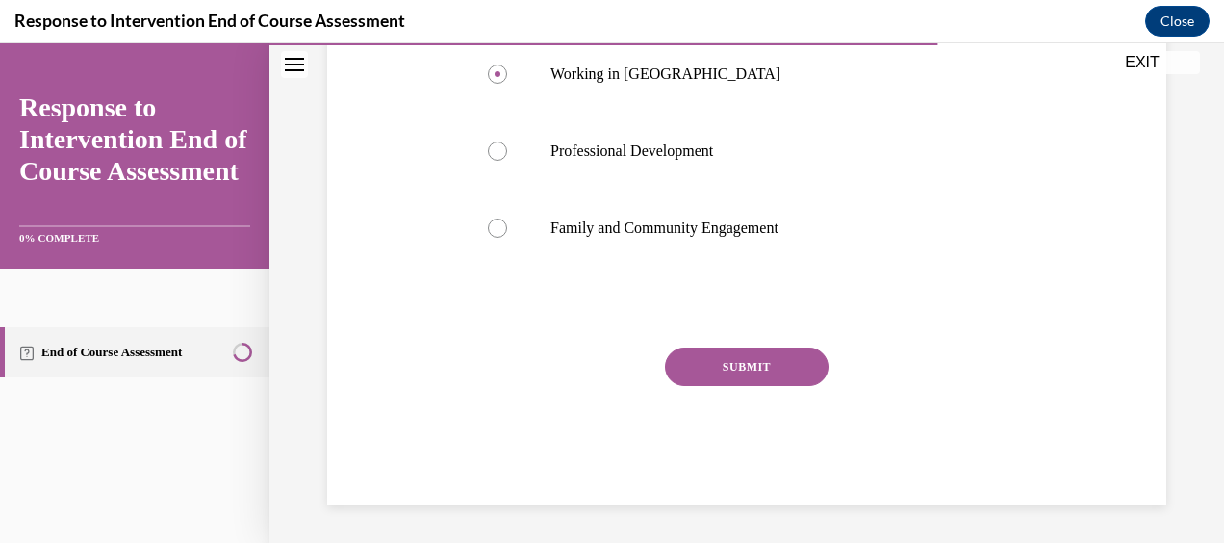
click at [774, 387] on div "SUBMIT" at bounding box center [747, 395] width 556 height 96
click at [759, 372] on button "SUBMIT" at bounding box center [747, 366] width 164 height 38
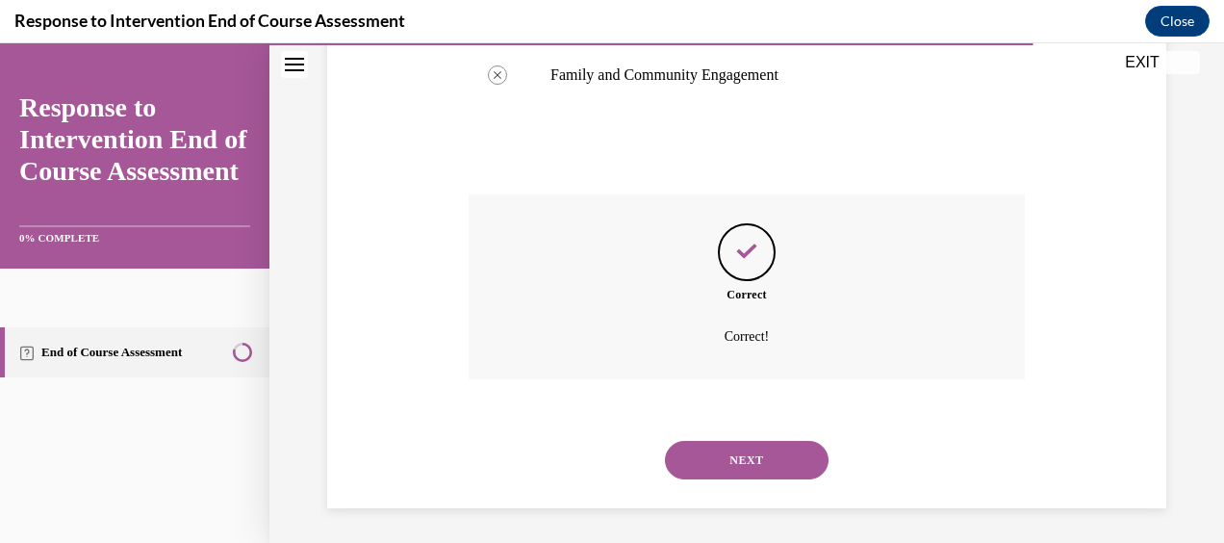
scroll to position [709, 0]
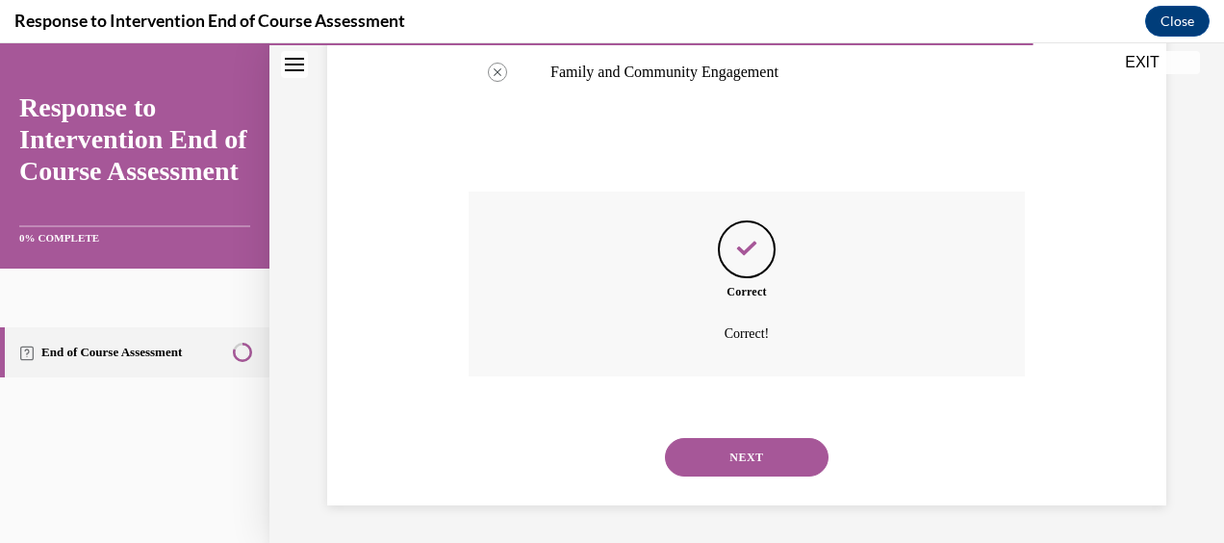
click at [751, 452] on button "NEXT" at bounding box center [747, 457] width 164 height 38
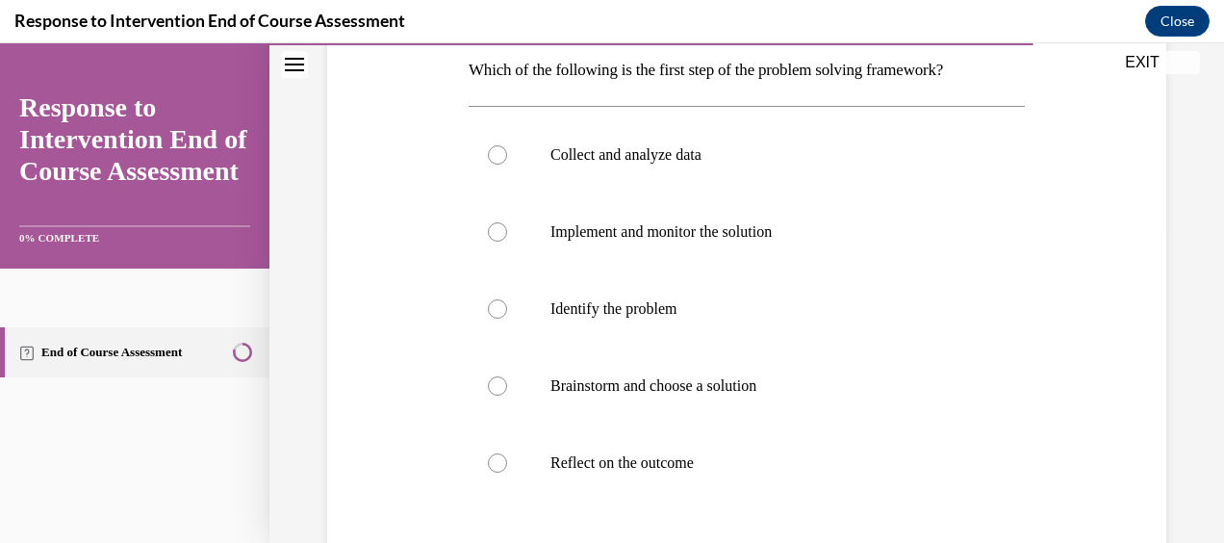
scroll to position [314, 0]
click at [808, 298] on p "Identify the problem" at bounding box center [763, 307] width 426 height 19
click at [507, 298] on input "Identify the problem" at bounding box center [497, 307] width 19 height 19
radio input "true"
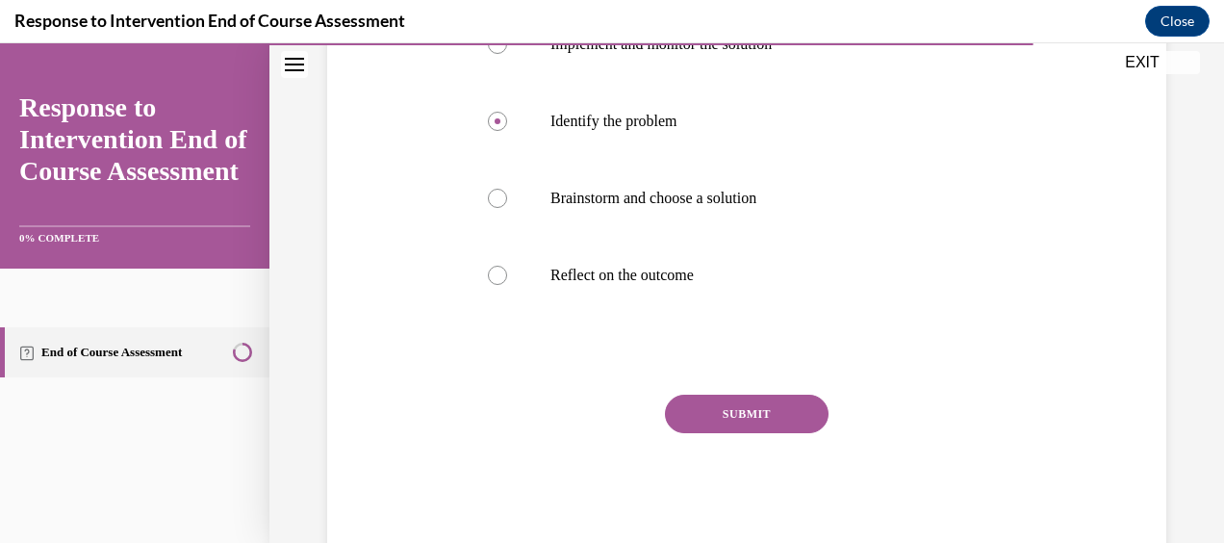
click at [774, 414] on button "SUBMIT" at bounding box center [747, 413] width 164 height 38
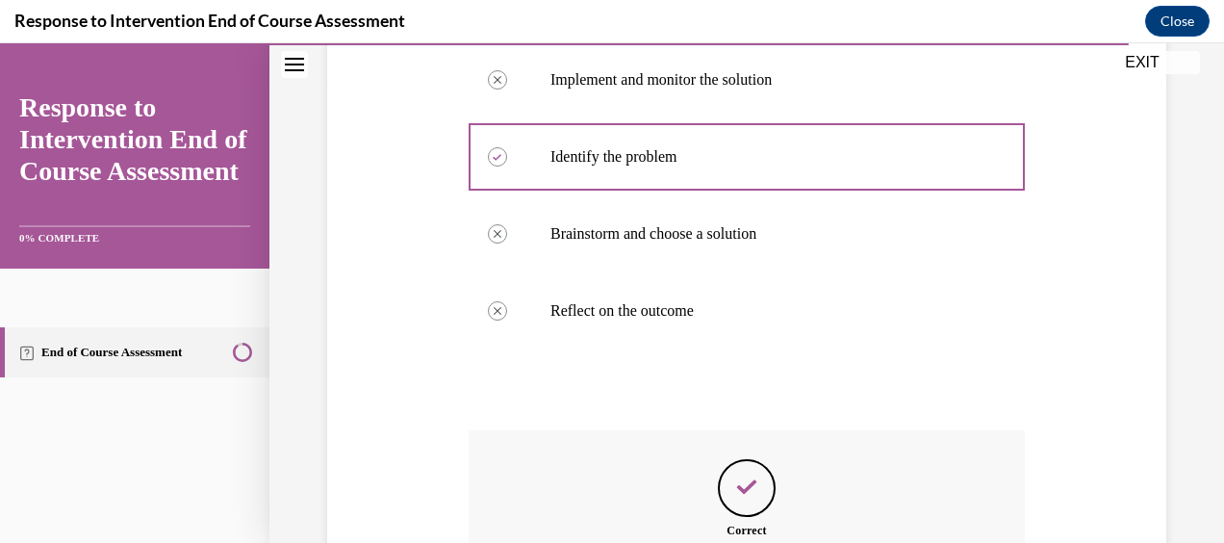
scroll to position [703, 0]
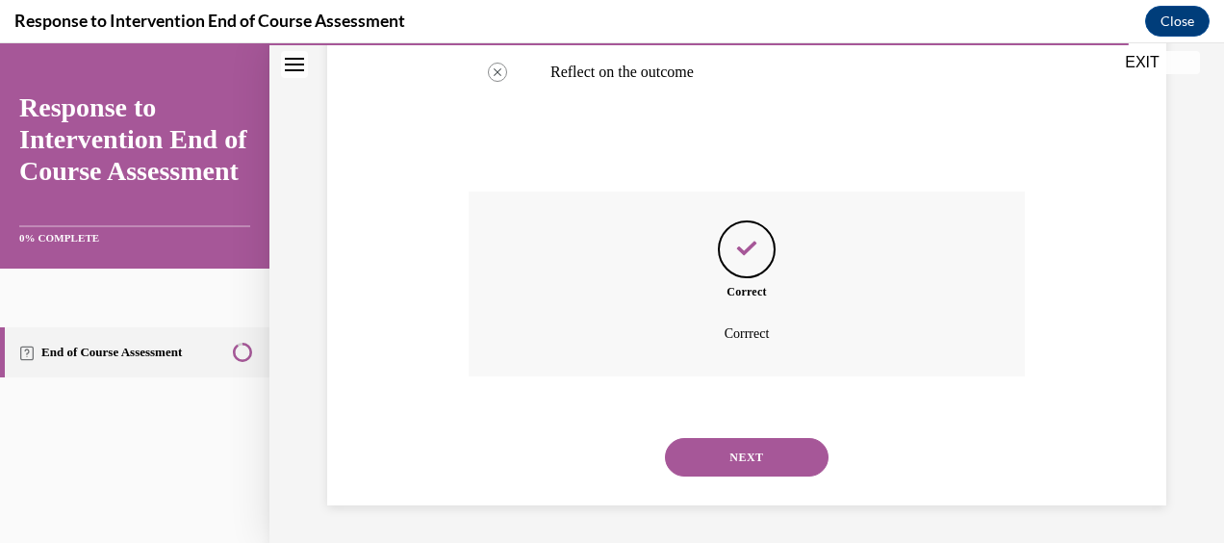
click at [758, 475] on button "NEXT" at bounding box center [747, 457] width 164 height 38
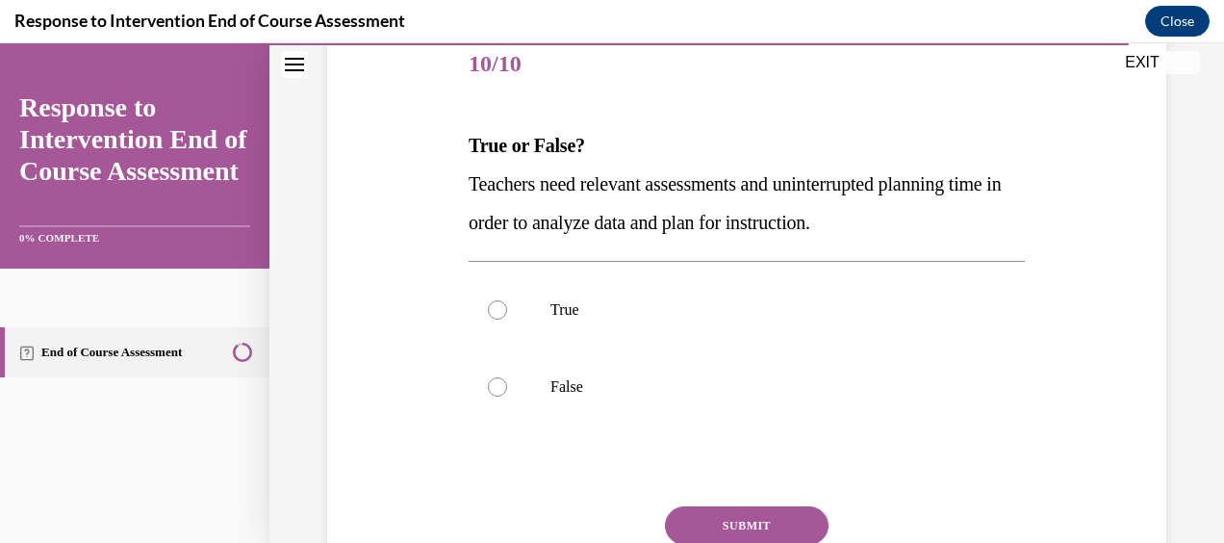
scroll to position [242, 0]
click at [703, 306] on p "True" at bounding box center [763, 307] width 426 height 19
click at [507, 306] on input "True" at bounding box center [497, 307] width 19 height 19
radio input "true"
click at [755, 537] on button "SUBMIT" at bounding box center [747, 523] width 164 height 38
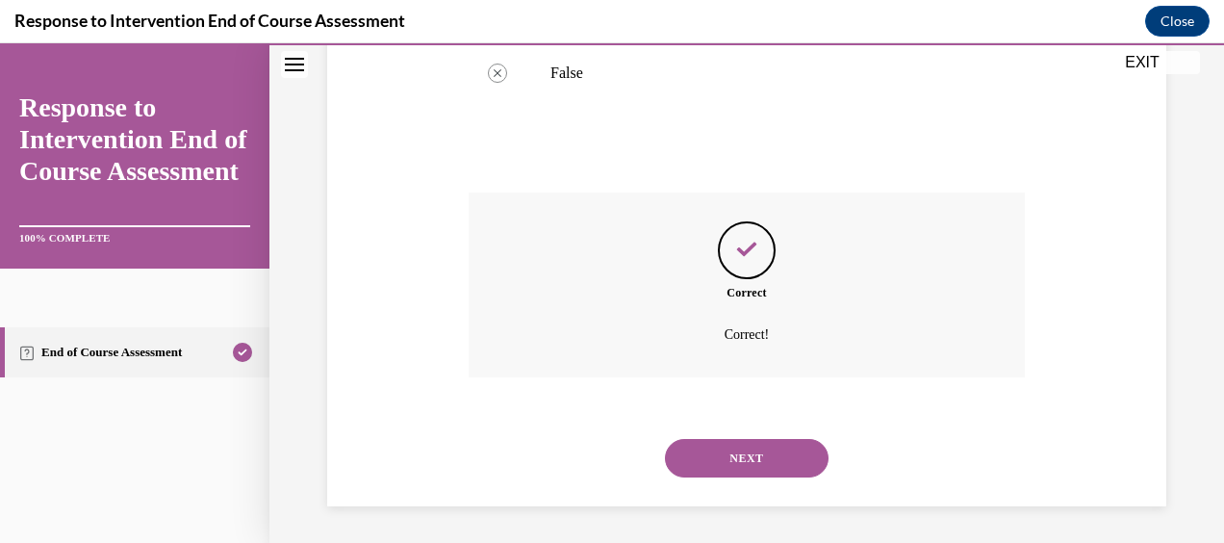
scroll to position [555, 0]
click at [727, 450] on button "NEXT" at bounding box center [747, 457] width 164 height 38
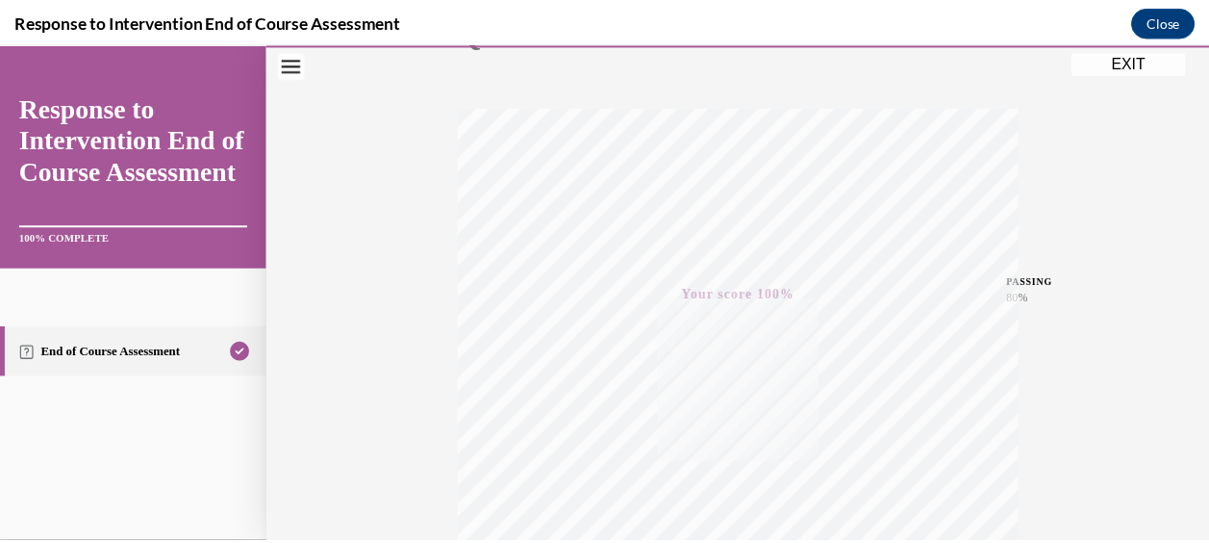
scroll to position [269, 0]
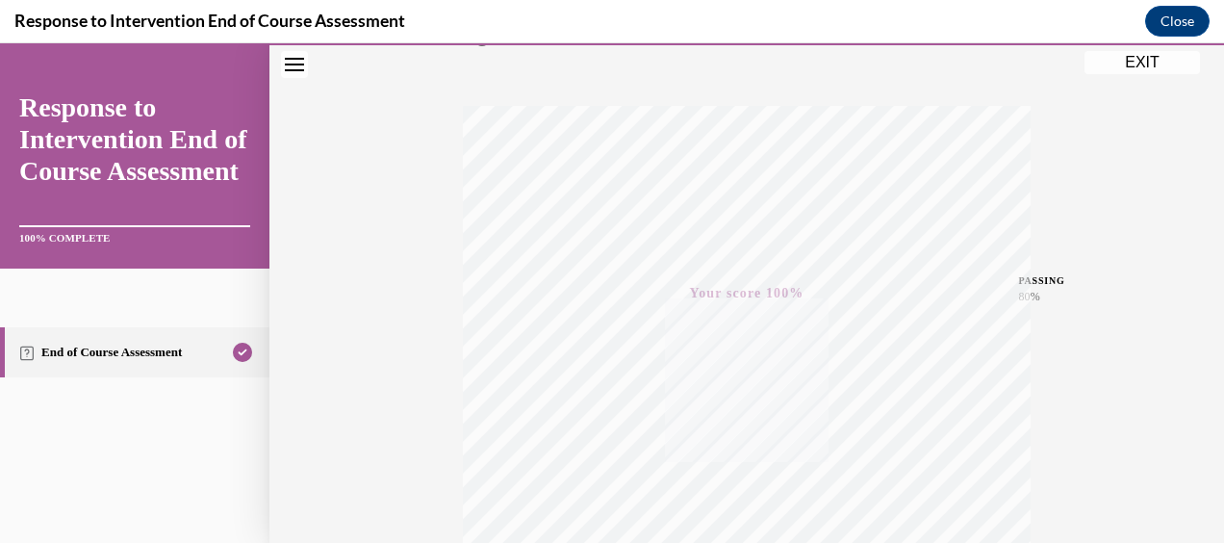
drag, startPoint x: 1155, startPoint y: 56, endPoint x: 839, endPoint y: 312, distance: 406.3
click at [1155, 56] on button "EXIT" at bounding box center [1141, 62] width 115 height 23
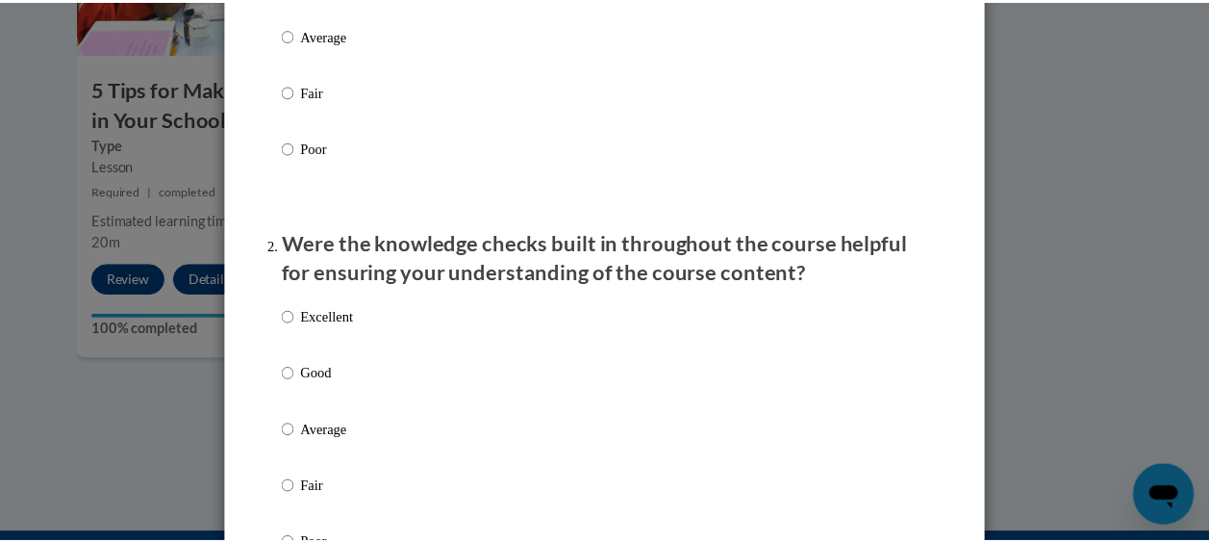
scroll to position [0, 0]
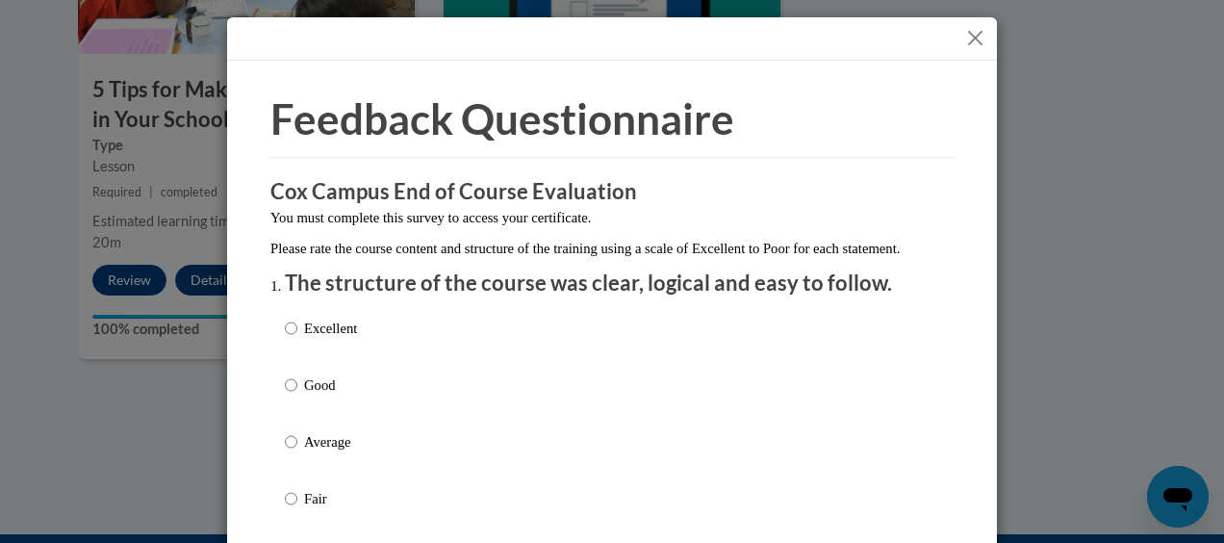
click at [1015, 19] on div "Feedback Questionnaire Rate Course Comments Cox Campus End of Course Evaluation…" at bounding box center [612, 271] width 1224 height 543
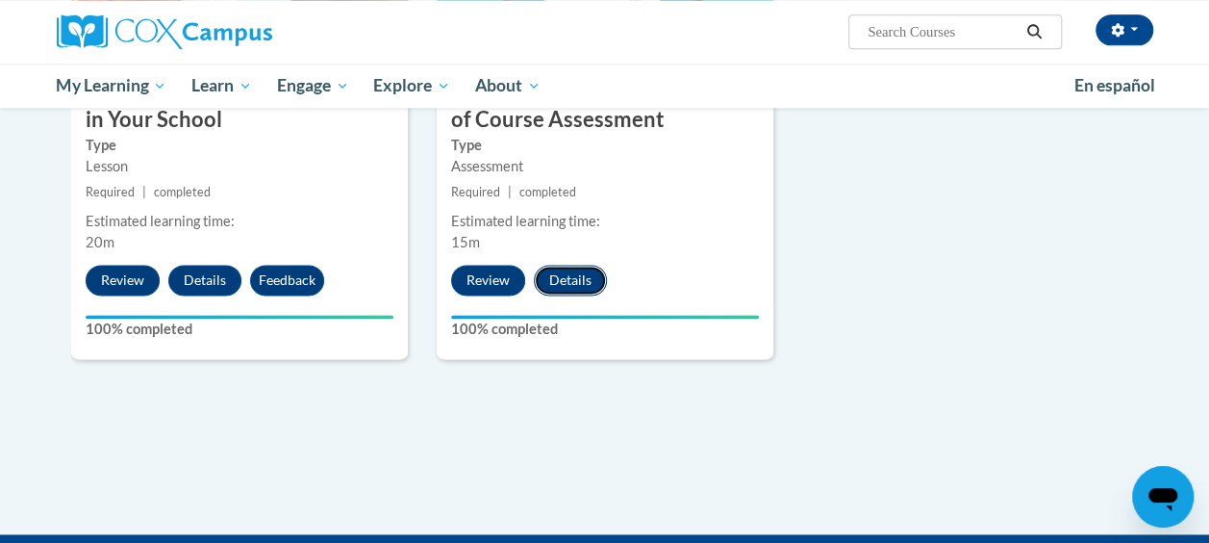
click at [577, 275] on button "Details" at bounding box center [570, 280] width 73 height 31
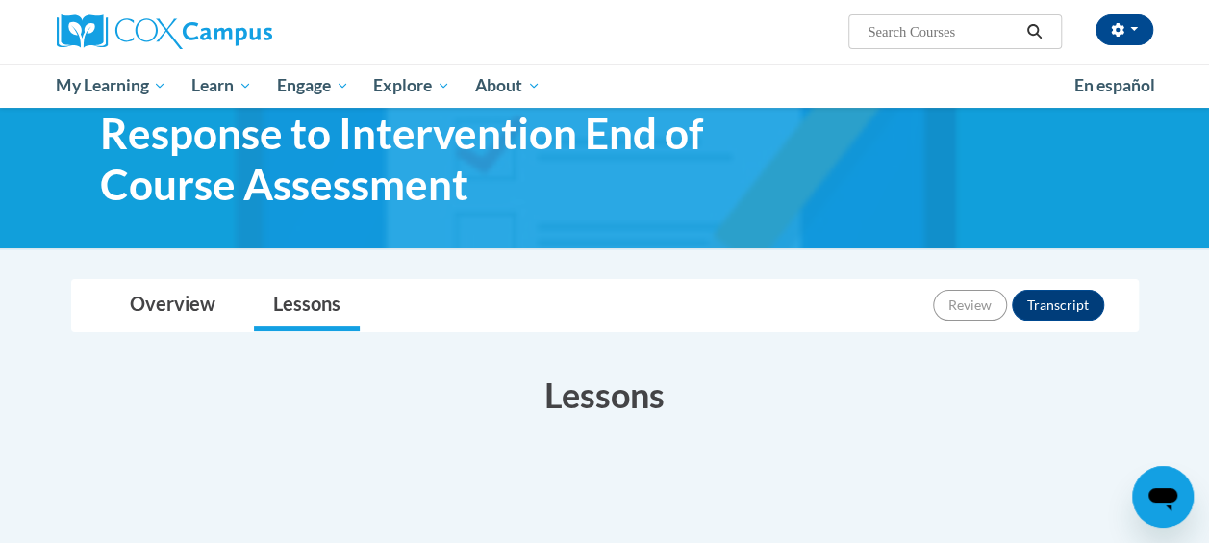
scroll to position [34, 0]
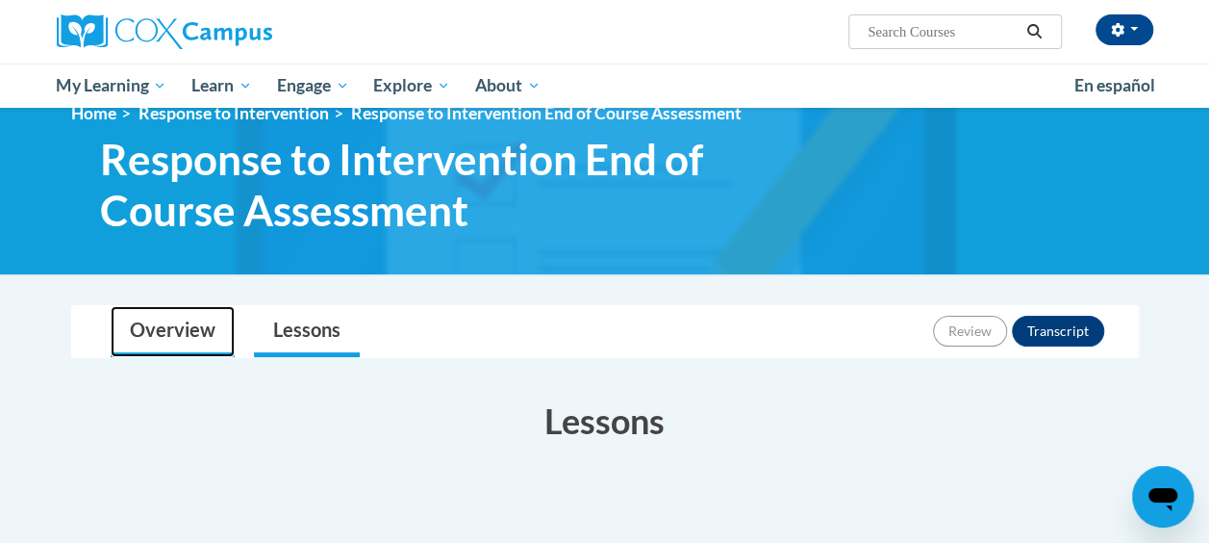
click at [156, 336] on link "Overview" at bounding box center [173, 331] width 124 height 51
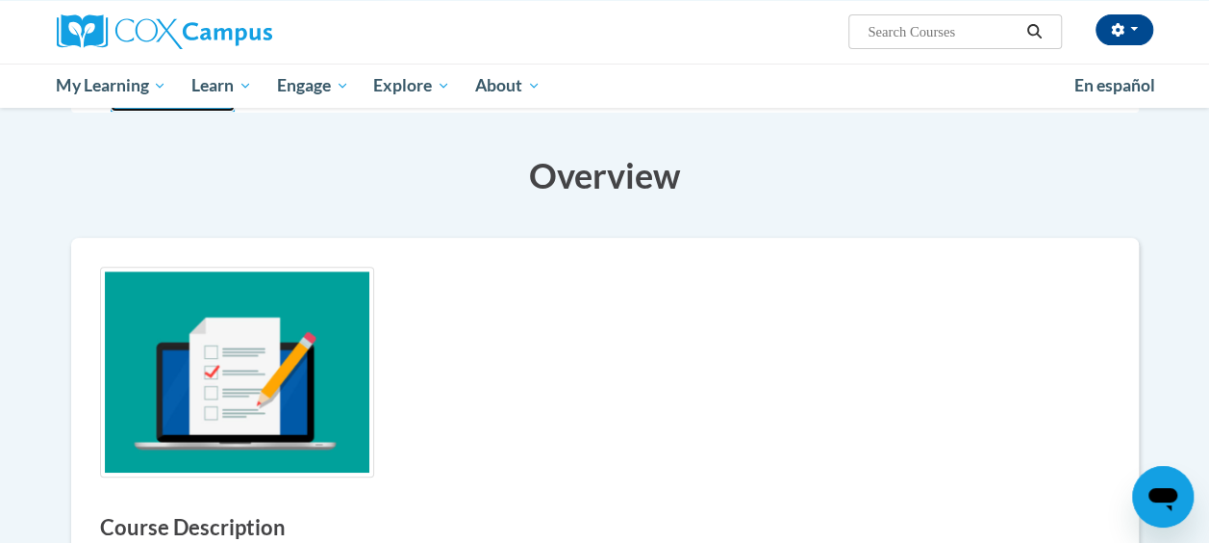
scroll to position [0, 0]
